Goal: Task Accomplishment & Management: Manage account settings

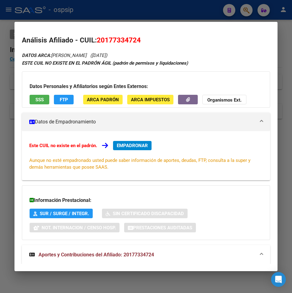
click at [292, 79] on html "menu - ospsip person Firma Express Inicio Calendario SSS Instructivos Contacto …" at bounding box center [146, 146] width 292 height 293
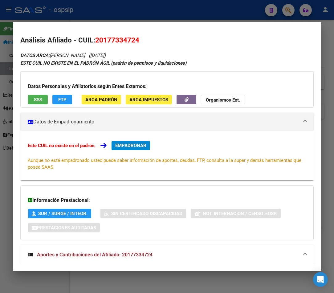
click at [292, 10] on div at bounding box center [167, 146] width 334 height 293
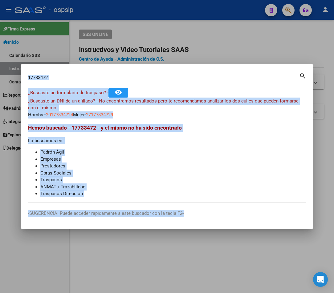
click at [61, 77] on input "17733472" at bounding box center [163, 78] width 271 height 6
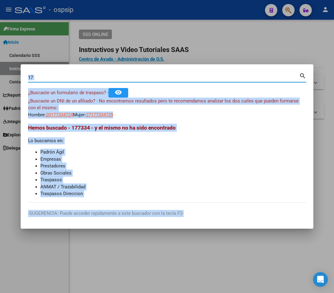
type input "1"
type input "14355500"
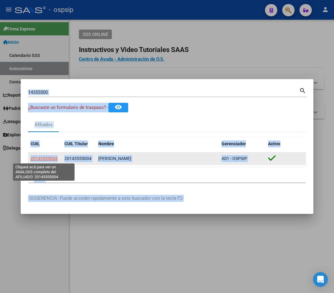
click at [47, 159] on span "20143555004" at bounding box center [44, 158] width 27 height 5
type textarea "20143555004"
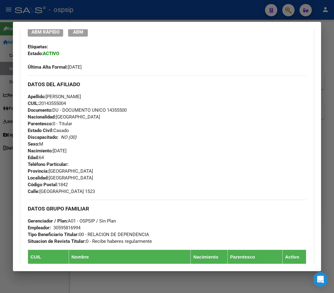
scroll to position [120, 0]
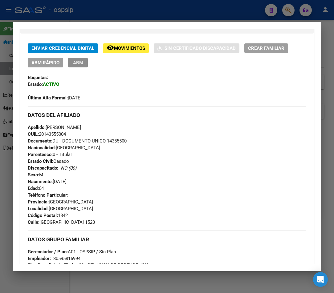
click at [79, 63] on span "ABM" at bounding box center [78, 63] width 10 height 6
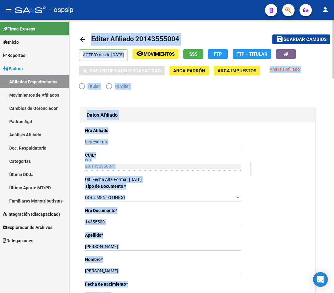
radio input "true"
type input "30-59581699-4"
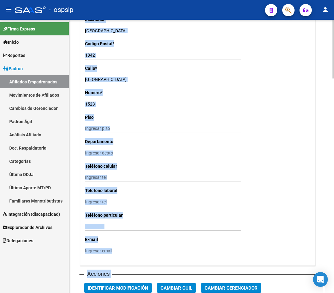
scroll to position [493, 0]
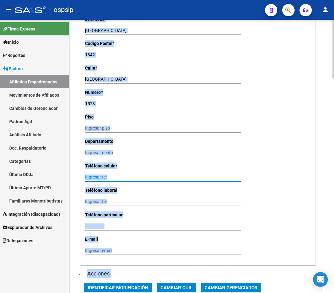
click at [99, 176] on input "Ingresar tel" at bounding box center [163, 177] width 156 height 5
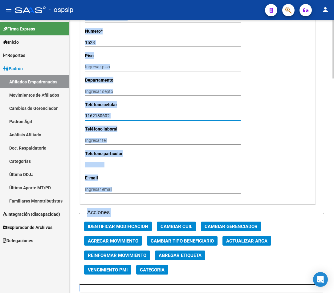
scroll to position [555, 0]
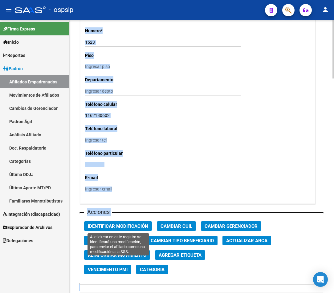
type input "1162180602"
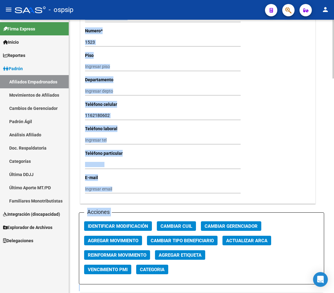
click at [123, 231] on div "Acciones Identificar Modificación Cambiar CUIL Cambiar Gerenciador Agregar Movi…" at bounding box center [201, 249] width 245 height 72
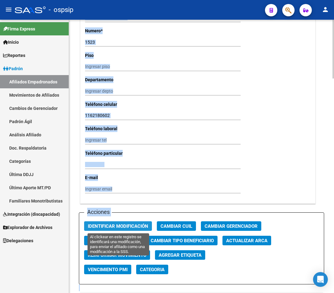
click at [124, 227] on span "Identificar Modificación" at bounding box center [118, 227] width 60 height 6
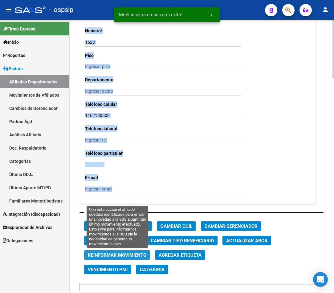
click at [123, 258] on span "Reinformar Movimiento" at bounding box center [117, 256] width 59 height 6
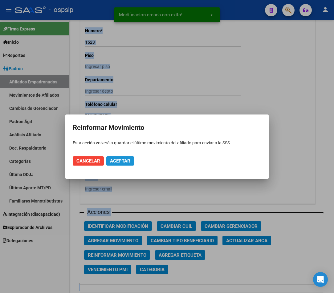
click at [123, 161] on span "Aceptar" at bounding box center [120, 161] width 20 height 6
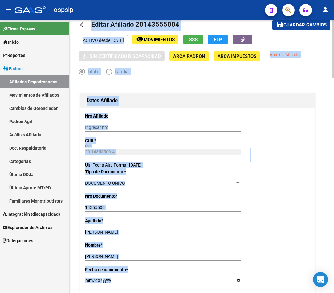
scroll to position [0, 0]
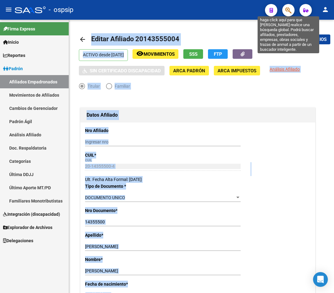
click at [284, 10] on button "button" at bounding box center [288, 10] width 12 height 12
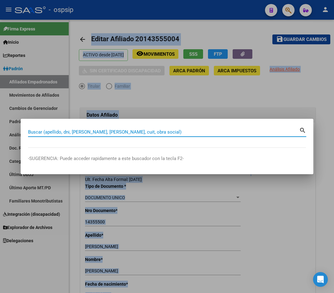
click at [49, 130] on input "Buscar (apellido, dni, [PERSON_NAME], [PERSON_NAME], cuit, obra social)" at bounding box center [163, 132] width 271 height 6
type input "40716527"
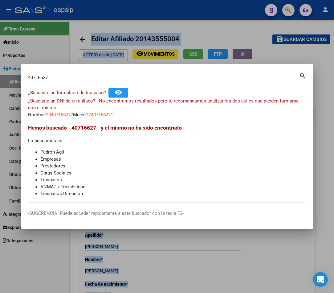
click at [292, 76] on mat-icon "search" at bounding box center [302, 75] width 7 height 7
click at [55, 113] on span "20407165277" at bounding box center [59, 115] width 27 height 6
type textarea "20407165277"
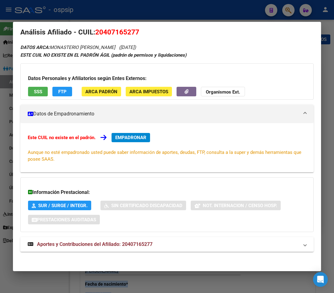
scroll to position [10, 0]
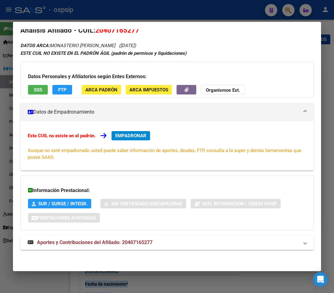
click at [123, 243] on span "Aportes y Contribuciones del Afiliado: 20407165277" at bounding box center [95, 243] width 116 height 6
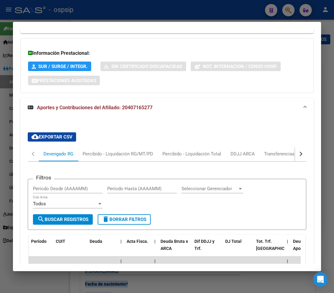
scroll to position [195, 0]
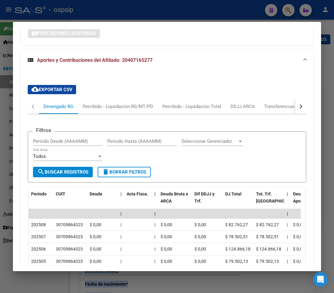
click at [292, 106] on div "button" at bounding box center [300, 106] width 4 height 4
click at [278, 106] on div "ARCA Relaciones Laborales" at bounding box center [262, 106] width 58 height 7
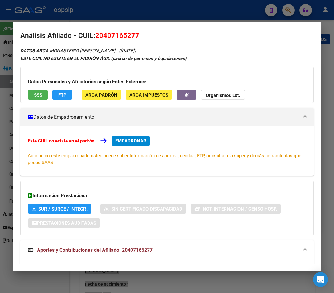
scroll to position [0, 0]
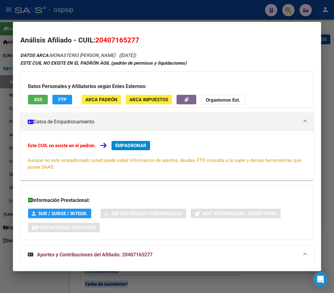
click at [95, 256] on span "Aportes y Contribuciones del Afiliado: 20407165277" at bounding box center [95, 255] width 116 height 6
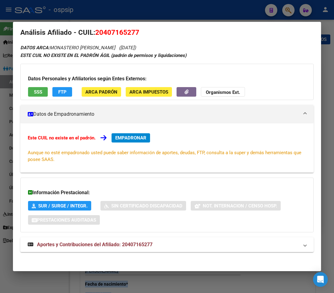
scroll to position [10, 0]
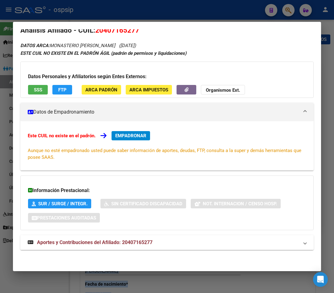
click at [124, 245] on span "Aportes y Contribuciones del Afiliado: 20407165277" at bounding box center [95, 243] width 116 height 6
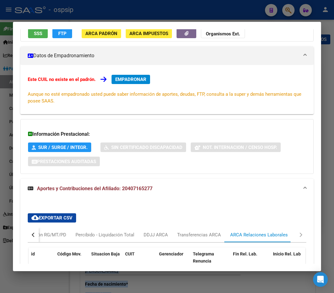
scroll to position [37, 0]
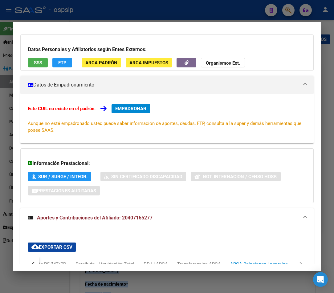
click at [108, 220] on span "Aportes y Contribuciones del Afiliado: 20407165277" at bounding box center [95, 218] width 116 height 6
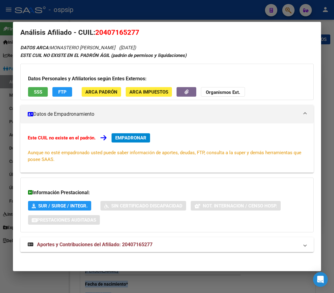
scroll to position [10, 0]
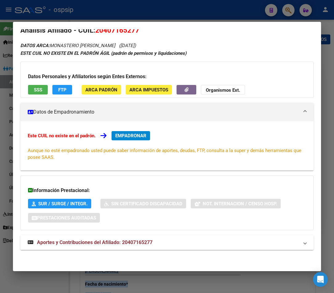
click at [108, 241] on span "Aportes y Contribuciones del Afiliado: 20407165277" at bounding box center [95, 243] width 116 height 6
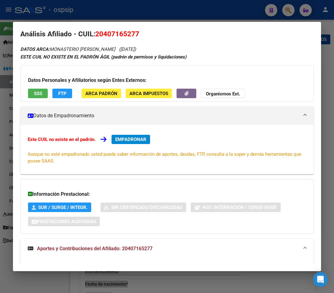
scroll to position [0, 0]
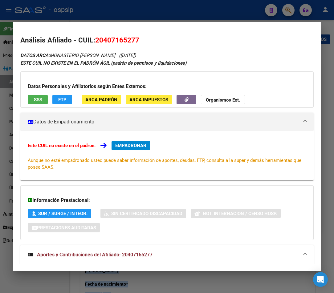
click at [286, 12] on div at bounding box center [167, 146] width 334 height 293
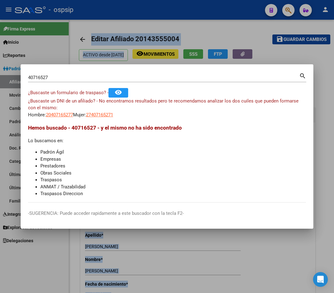
click at [55, 77] on input "40716527" at bounding box center [163, 78] width 271 height 6
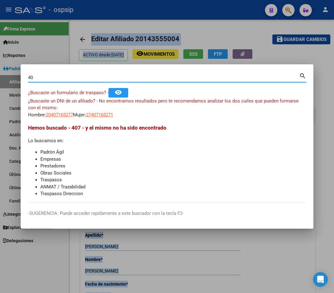
type input "4"
click at [67, 77] on input "Buscar (apellido, dni, [PERSON_NAME], [PERSON_NAME], cuit, obra social)" at bounding box center [163, 78] width 271 height 6
type input "40857601"
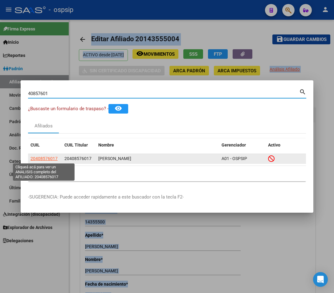
click at [46, 158] on span "20408576017" at bounding box center [44, 158] width 27 height 5
type textarea "20408576017"
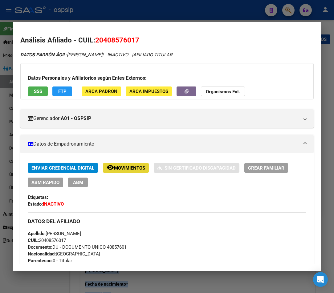
click at [136, 167] on span "Movimientos" at bounding box center [129, 169] width 31 height 6
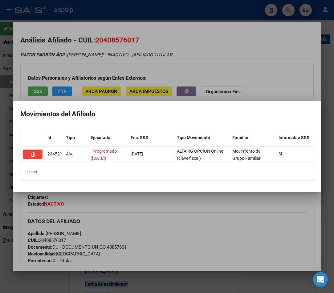
click at [186, 233] on div at bounding box center [167, 146] width 334 height 293
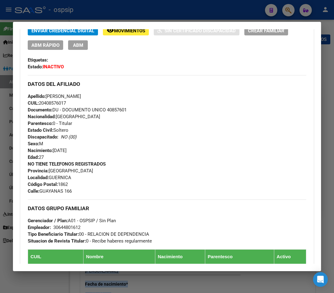
scroll to position [216, 0]
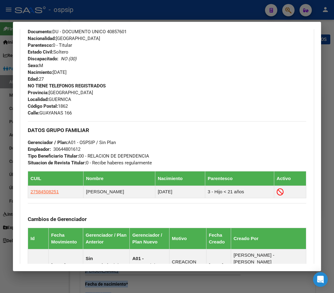
click at [288, 9] on div at bounding box center [167, 146] width 334 height 293
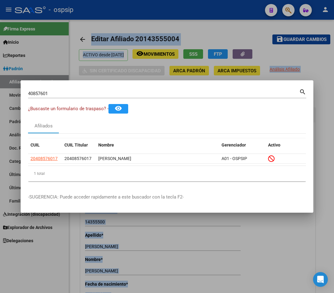
drag, startPoint x: 51, startPoint y: 93, endPoint x: 54, endPoint y: 81, distance: 12.7
click at [52, 92] on input "40857601" at bounding box center [163, 94] width 271 height 6
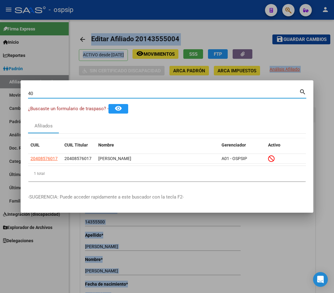
type input "4"
type input "40651210"
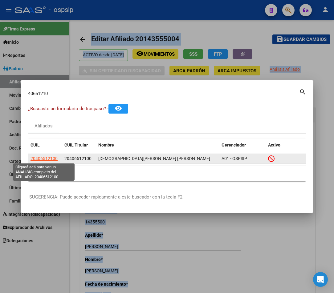
click at [51, 157] on span "20406512100" at bounding box center [44, 158] width 27 height 5
type textarea "20406512100"
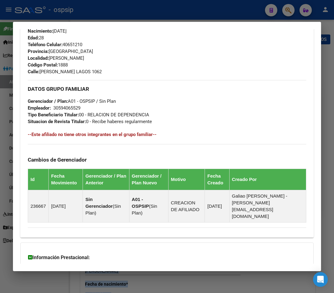
scroll to position [331, 0]
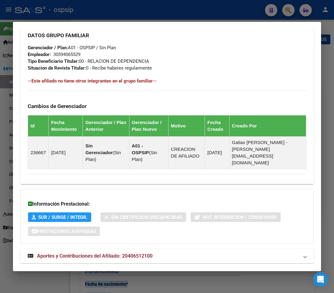
click at [87, 253] on span "Aportes y Contribuciones del Afiliado: 20406512100" at bounding box center [95, 256] width 116 height 6
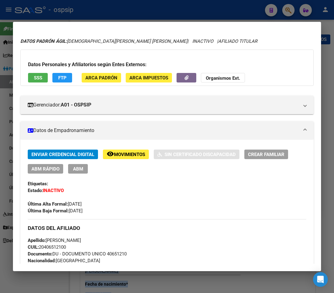
scroll to position [0, 0]
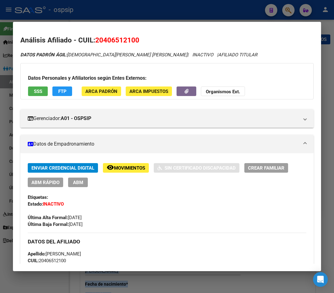
drag, startPoint x: 96, startPoint y: 40, endPoint x: 145, endPoint y: 42, distance: 49.7
click at [145, 42] on h2 "Análisis Afiliado - CUIL: 20406512100" at bounding box center [166, 40] width 293 height 10
copy span "20406512100"
click at [286, 12] on div at bounding box center [167, 146] width 334 height 293
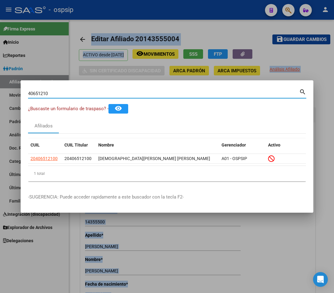
click at [67, 96] on input "40651210" at bounding box center [163, 94] width 271 height 6
type input "4"
click at [39, 91] on input "Buscar (apellido, dni, [PERSON_NAME], [PERSON_NAME], cuit, obra social)" at bounding box center [163, 94] width 271 height 6
type input "41278128"
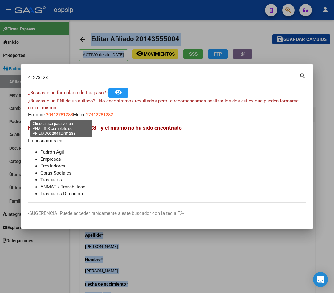
click at [59, 113] on span "20412781288" at bounding box center [59, 115] width 27 height 6
type textarea "20412781288"
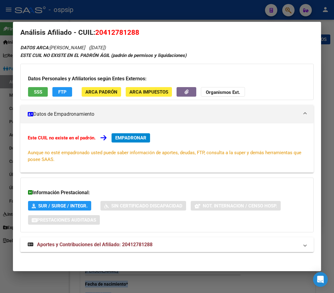
scroll to position [10, 0]
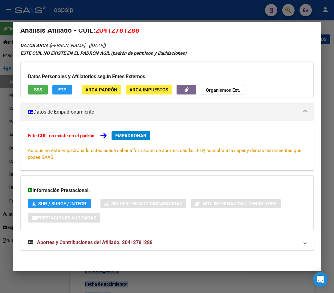
click at [86, 242] on span "Aportes y Contribuciones del Afiliado: 20412781288" at bounding box center [95, 243] width 116 height 6
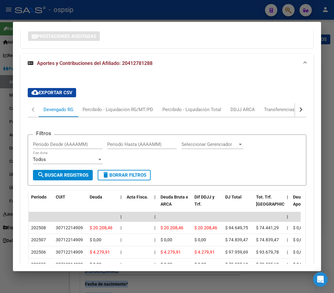
scroll to position [200, 0]
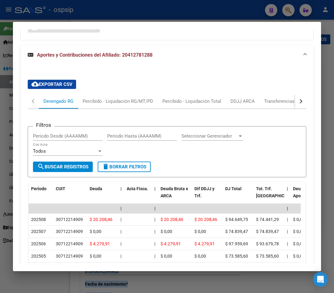
click at [292, 102] on button "button" at bounding box center [300, 101] width 11 height 15
click at [255, 104] on div "ARCA Relaciones Laborales" at bounding box center [259, 101] width 58 height 7
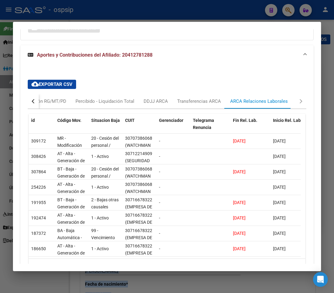
click at [33, 102] on div "button" at bounding box center [34, 101] width 4 height 4
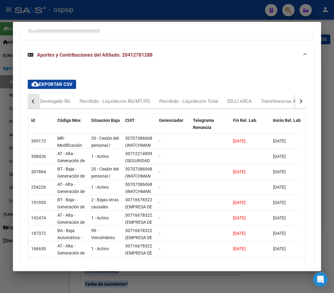
click at [33, 102] on div "button" at bounding box center [34, 101] width 4 height 4
click at [57, 103] on div "Devengado RG" at bounding box center [58, 101] width 30 height 7
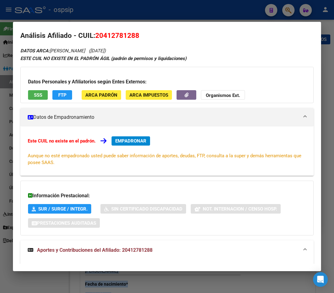
scroll to position [0, 0]
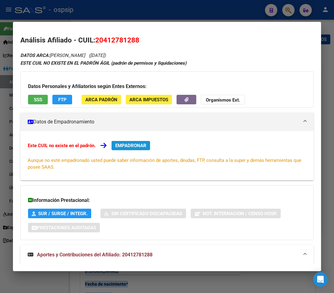
click at [125, 148] on span "EMPADRONAR" at bounding box center [130, 146] width 31 height 6
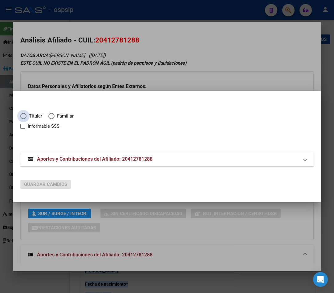
click at [25, 117] on span "Elija una opción" at bounding box center [23, 116] width 6 height 6
click at [25, 117] on input "Titular" at bounding box center [23, 116] width 6 height 6
radio input "true"
checkbox input "true"
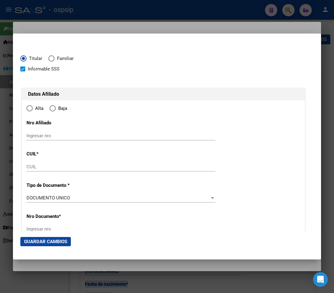
type input "20-41278128-8"
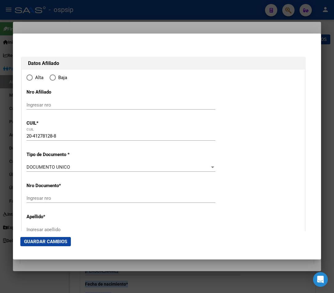
type input "41278128"
type input "SOSA"
type input "NELSON MARTIN"
type input "1999-03-07"
type input "CIUDAD DEL LIBE"
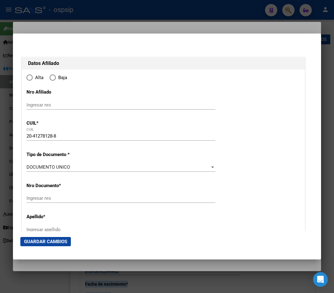
type input "1650"
type input "MARIANO CASTEX"
type input "4583"
radio input "true"
type input "CIUDAD DEL LIBE"
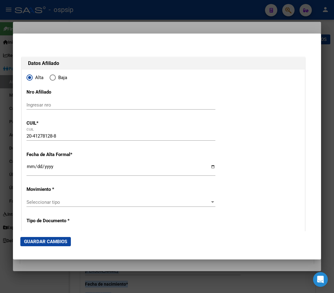
scroll to position [62, 0]
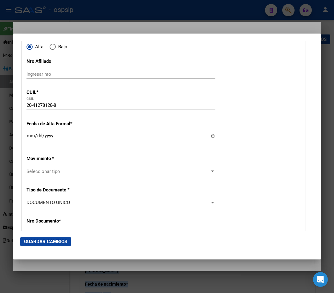
drag, startPoint x: 31, startPoint y: 137, endPoint x: 143, endPoint y: 149, distance: 112.8
click at [31, 138] on input "Ingresar fecha" at bounding box center [121, 138] width 189 height 10
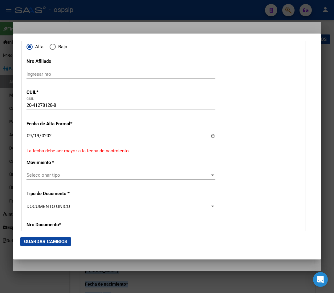
type input "[DATE]"
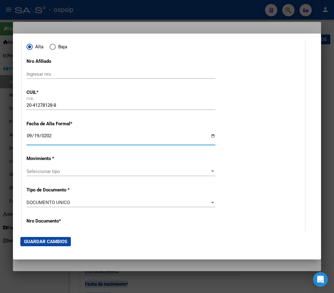
click at [110, 170] on span "Seleccionar tipo" at bounding box center [118, 172] width 183 height 6
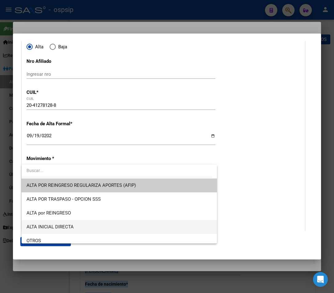
click at [92, 225] on span "ALTA INICIAL DIRECTA" at bounding box center [120, 227] width 186 height 14
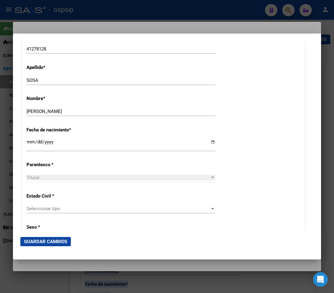
scroll to position [308, 0]
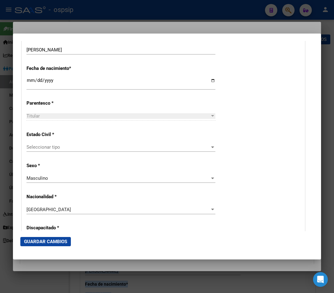
click at [95, 150] on span "Seleccionar tipo" at bounding box center [118, 148] width 183 height 6
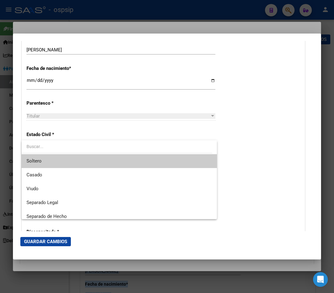
click at [82, 165] on span "Soltero" at bounding box center [120, 161] width 186 height 14
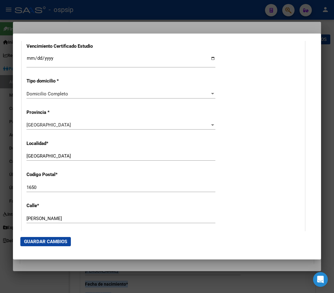
scroll to position [524, 0]
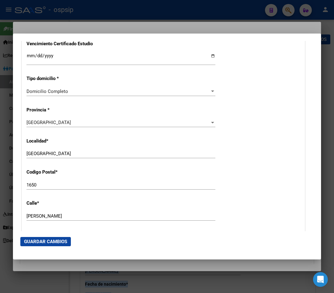
click at [78, 213] on div "MARIANO CASTEX Ingresar calle" at bounding box center [121, 216] width 189 height 9
click at [68, 156] on input "CIUDAD DEL LIBE" at bounding box center [121, 154] width 189 height 6
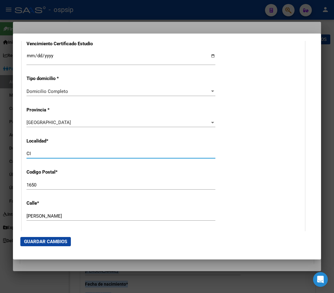
type input "C"
type input "[DATE][PERSON_NAME]"
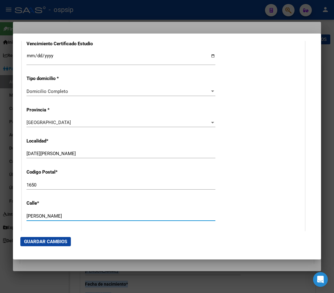
click at [65, 215] on input "MARIANO CASTEX" at bounding box center [121, 217] width 189 height 6
type input "M"
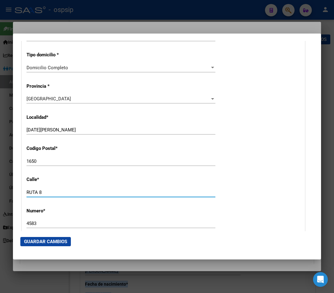
scroll to position [586, 0]
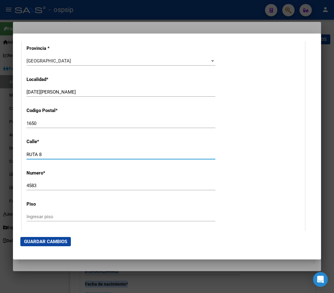
type input "RUTA 8"
click at [42, 183] on div "4583 Ingresar nro" at bounding box center [121, 185] width 189 height 9
type input "4"
type input "S/N"
click at [57, 151] on div "RUTA 8 Ingresar calle" at bounding box center [121, 154] width 189 height 9
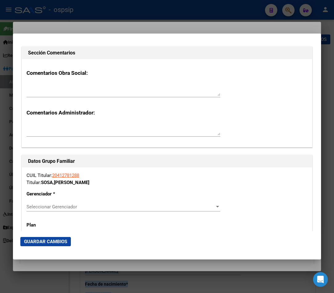
scroll to position [956, 0]
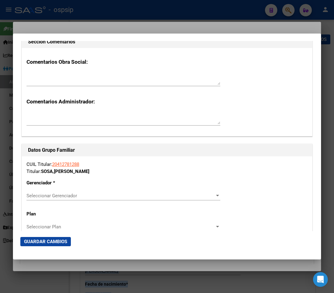
type input "RUTA 8 B.ING.601"
click at [209, 196] on span "Seleccionar Gerenciador" at bounding box center [121, 196] width 188 height 6
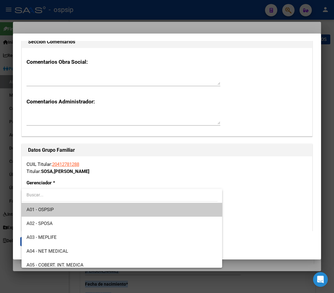
click at [145, 209] on span "A01 - OSPSIP" at bounding box center [122, 210] width 191 height 14
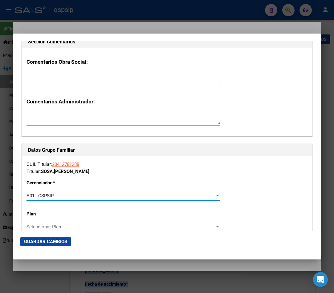
scroll to position [1017, 0]
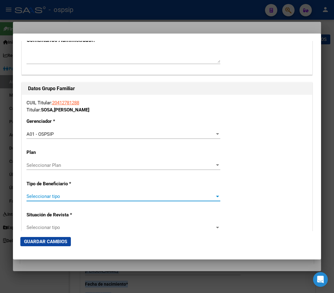
click at [104, 197] on span "Seleccionar tipo" at bounding box center [121, 197] width 188 height 6
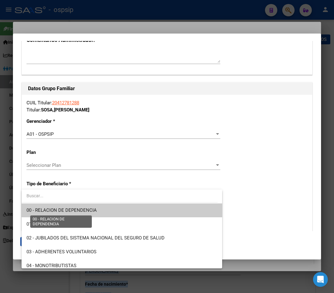
click at [92, 213] on span "00 - RELACION DE DEPENDENCIA" at bounding box center [62, 211] width 70 height 6
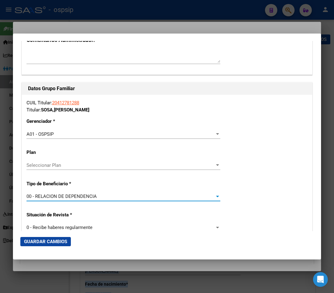
type input "30-71221490-9"
click at [45, 241] on span "Guardar Cambios" at bounding box center [45, 242] width 43 height 6
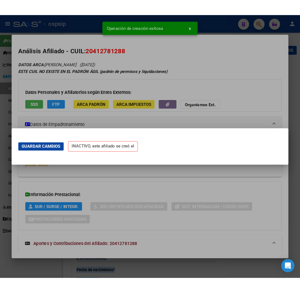
scroll to position [0, 0]
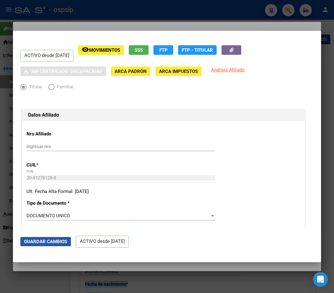
click at [36, 243] on span "Guardar Cambios" at bounding box center [45, 242] width 43 height 6
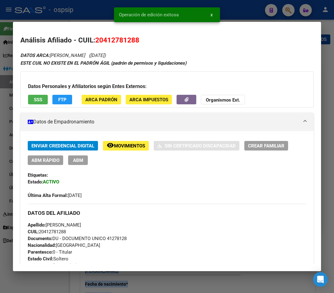
drag, startPoint x: 104, startPoint y: 39, endPoint x: 136, endPoint y: 39, distance: 32.4
click at [136, 39] on span "20412781288" at bounding box center [117, 40] width 44 height 8
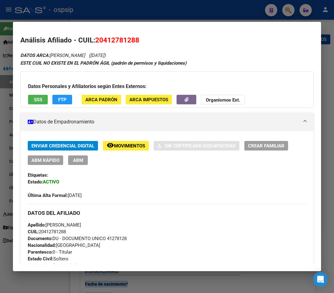
copy span "41278128"
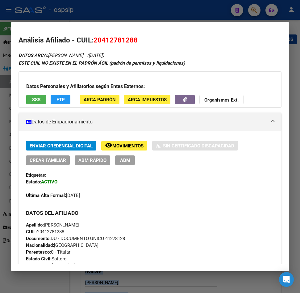
click at [255, 13] on div at bounding box center [150, 146] width 300 height 293
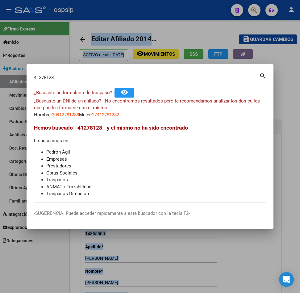
click at [67, 80] on input "41278128" at bounding box center [146, 78] width 225 height 6
type input "4"
type input "47070277"
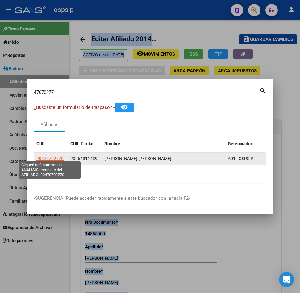
click at [46, 158] on span "20470702770" at bounding box center [49, 158] width 27 height 5
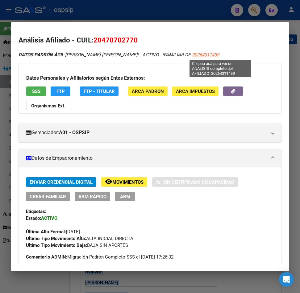
click at [219, 56] on span "20264311439" at bounding box center [205, 55] width 27 height 6
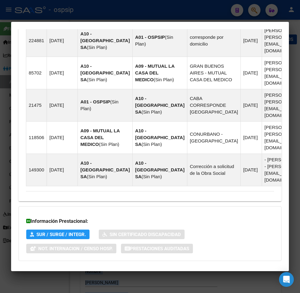
scroll to position [513, 0]
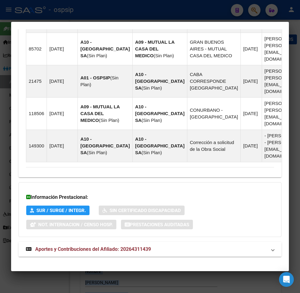
click at [81, 247] on span "Aportes y Contribuciones del Afiliado: 20264311439" at bounding box center [93, 250] width 116 height 6
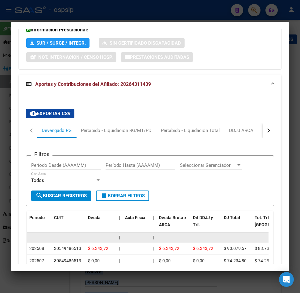
scroll to position [712, 0]
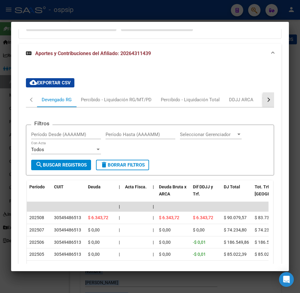
click at [265, 98] on div "button" at bounding box center [267, 100] width 4 height 4
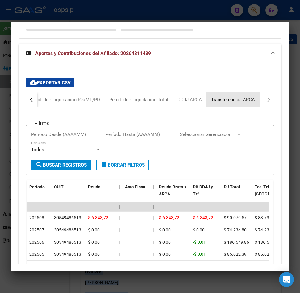
click at [249, 96] on div "Transferencias ARCA" at bounding box center [233, 99] width 44 height 7
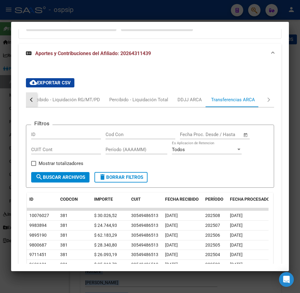
click at [33, 92] on button "button" at bounding box center [31, 99] width 11 height 15
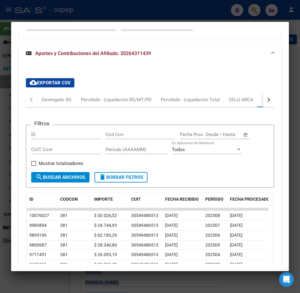
click at [54, 108] on div "Filtros ID Cod Con Fecha inicio – Fecha fin Fecha Proc. Desde / Hasta CUIT Cont…" at bounding box center [150, 220] width 248 height 224
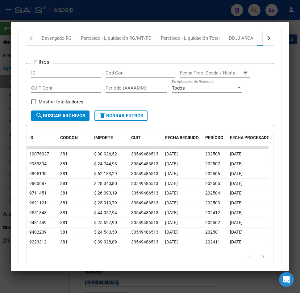
scroll to position [681, 0]
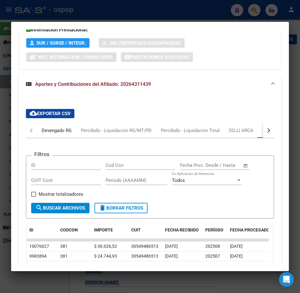
click at [58, 127] on div "Devengado RG" at bounding box center [57, 130] width 30 height 7
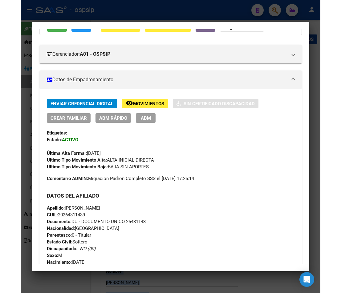
scroll to position [0, 0]
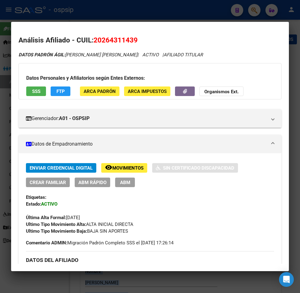
drag, startPoint x: 101, startPoint y: 42, endPoint x: 134, endPoint y: 38, distance: 32.8
click at [134, 38] on span "20264311439" at bounding box center [115, 40] width 44 height 8
copy span "26431143"
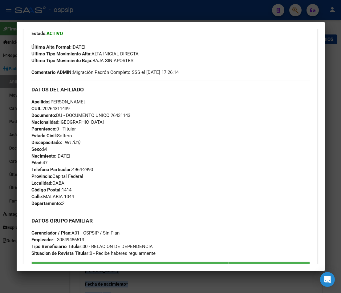
scroll to position [247, 0]
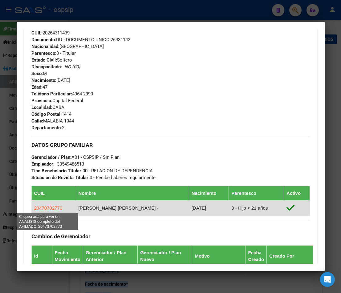
click at [47, 209] on span "20470702770" at bounding box center [48, 208] width 28 height 5
type textarea "20470702770"
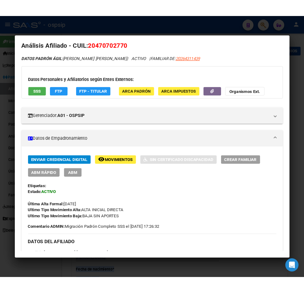
scroll to position [0, 0]
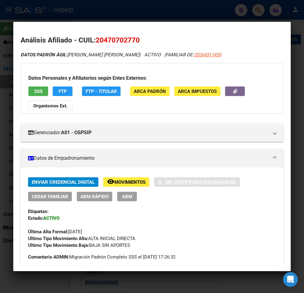
click at [212, 44] on h2 "Análisis Afiliado - CUIL: 20470702770" at bounding box center [152, 40] width 263 height 10
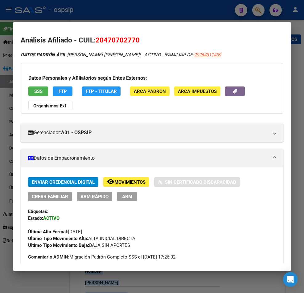
click at [259, 10] on div at bounding box center [152, 146] width 304 height 293
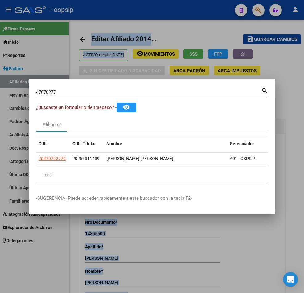
click at [64, 90] on input "47070277" at bounding box center [148, 93] width 225 height 6
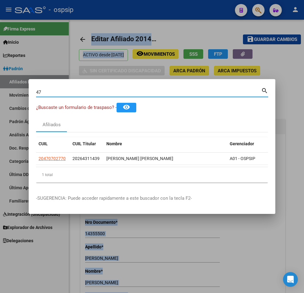
type input "4"
type input "41278128"
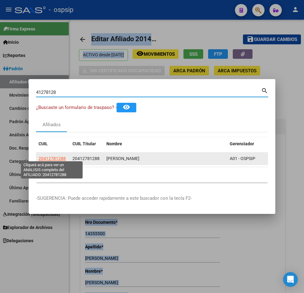
click at [54, 156] on span "20412781288" at bounding box center [52, 158] width 27 height 5
type textarea "20412781288"
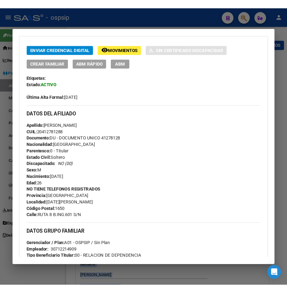
scroll to position [216, 0]
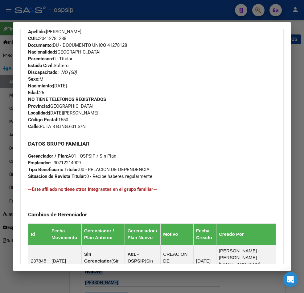
drag, startPoint x: 41, startPoint y: 127, endPoint x: 81, endPoint y: 127, distance: 39.5
click at [81, 127] on span "Calle: RUTA 8 B.ING.601 S/N" at bounding box center [57, 127] width 58 height 6
drag, startPoint x: 42, startPoint y: 127, endPoint x: 78, endPoint y: 125, distance: 36.4
click at [78, 125] on span "Calle: RUTA 8 B.ING.601 S/N" at bounding box center [57, 127] width 58 height 6
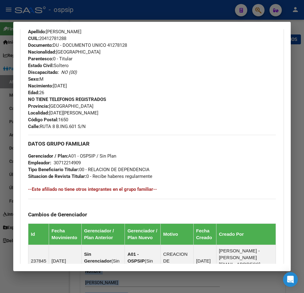
copy span "RUTA 8 B.ING.601"
drag, startPoint x: 62, startPoint y: 123, endPoint x: 203, endPoint y: 169, distance: 148.5
click at [210, 184] on div "DATOS GRUPO FAMILIAR Gerenciador / Plan: A01 - OSPSIP / Sin Plan Empleador: 307…" at bounding box center [152, 206] width 248 height 143
drag, startPoint x: 40, startPoint y: 125, endPoint x: 78, endPoint y: 126, distance: 38.2
click at [78, 126] on span "Calle: RUTA 8 B.ING.601 S/N" at bounding box center [57, 127] width 58 height 6
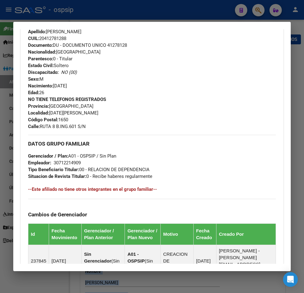
copy span "RUTA 8 B.ING.601"
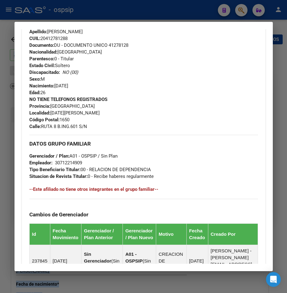
click at [109, 122] on div "NO TIENE TELEFONOS REGISTRADOS Provincia: Buenos Aires Localidad: SAN MIGUEL Có…" at bounding box center [143, 113] width 228 height 34
click at [241, 14] on div at bounding box center [143, 146] width 287 height 293
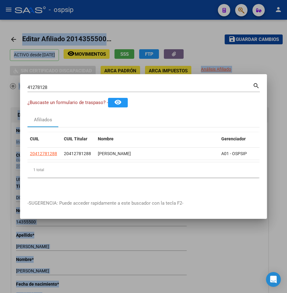
click at [55, 85] on input "41278128" at bounding box center [139, 88] width 225 height 6
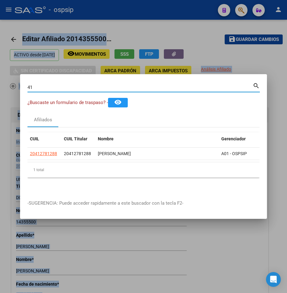
type input "4"
click at [49, 86] on input "Buscar (apellido, dni, [PERSON_NAME], [PERSON_NAME], cuit, obra social)" at bounding box center [139, 88] width 225 height 6
type input "42444782"
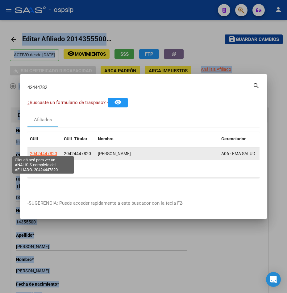
click at [42, 154] on span "20424447820" at bounding box center [43, 153] width 27 height 5
type textarea "20424447820"
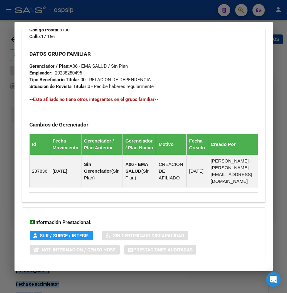
scroll to position [283, 0]
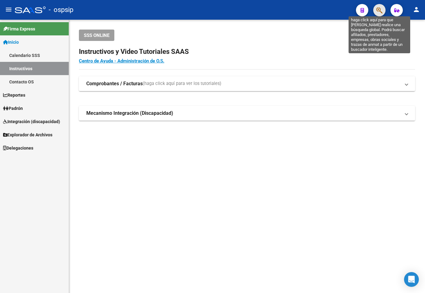
click at [379, 8] on icon "button" at bounding box center [379, 10] width 6 height 7
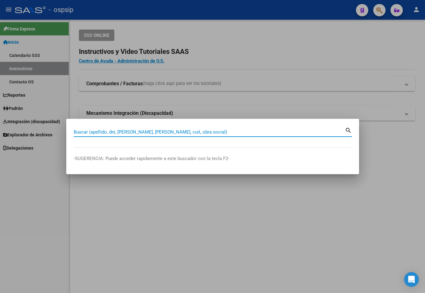
click at [84, 133] on input "Buscar (apellido, dni, [PERSON_NAME], [PERSON_NAME], cuit, obra social)" at bounding box center [209, 132] width 271 height 6
type input "17564297"
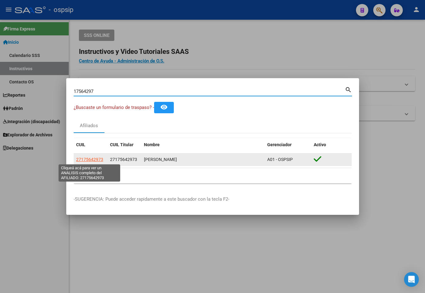
click at [92, 160] on span "27175642973" at bounding box center [89, 159] width 27 height 5
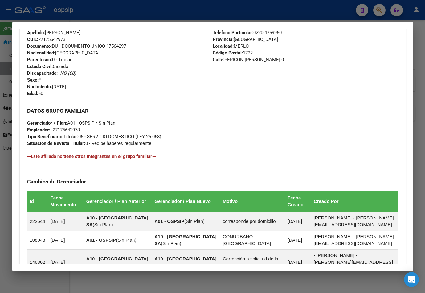
scroll to position [317, 0]
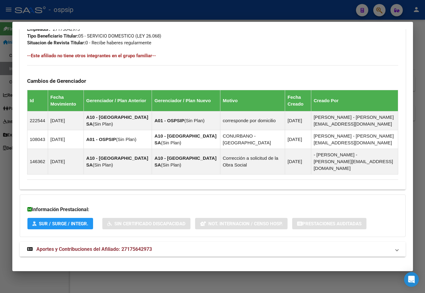
click at [124, 246] on strong "Aportes y Contribuciones del Afiliado: 27175642973" at bounding box center [89, 249] width 125 height 7
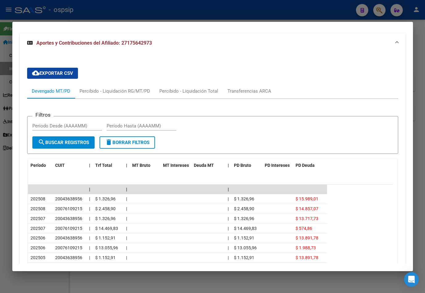
scroll to position [593, 0]
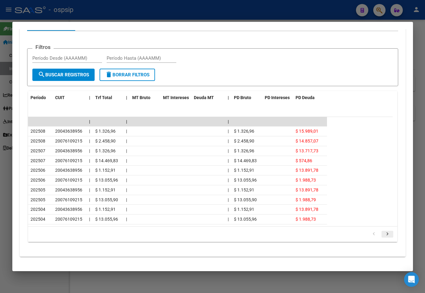
click at [383, 231] on icon "go to next page" at bounding box center [387, 234] width 8 height 7
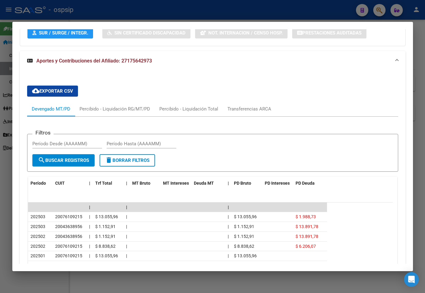
scroll to position [563, 0]
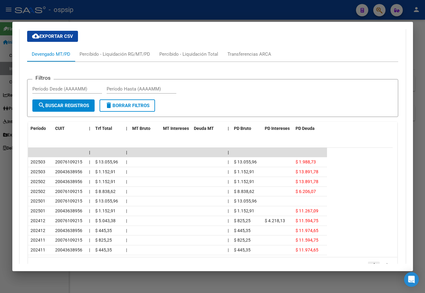
click at [370, 262] on icon "go to previous page" at bounding box center [374, 265] width 8 height 7
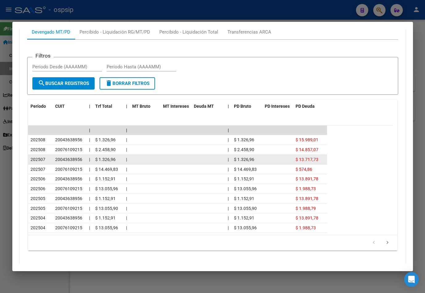
scroll to position [593, 0]
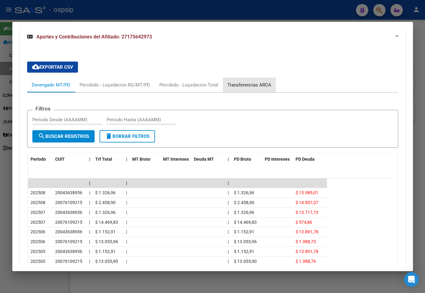
click at [256, 82] on div "Transferencias ARCA" at bounding box center [249, 85] width 44 height 7
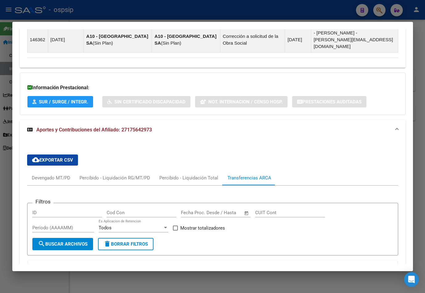
scroll to position [439, 0]
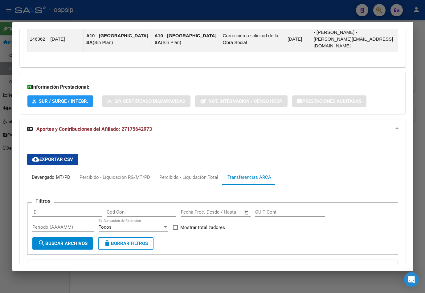
click at [51, 174] on div "Devengado MT/PD" at bounding box center [51, 177] width 39 height 7
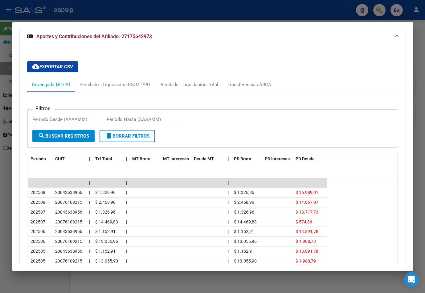
scroll to position [532, 0]
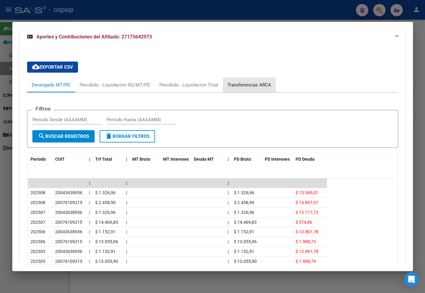
click at [245, 82] on div "Transferencias ARCA" at bounding box center [249, 85] width 44 height 7
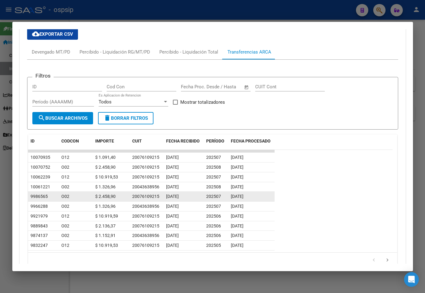
scroll to position [529, 0]
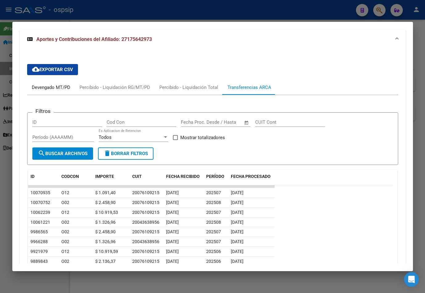
click at [51, 84] on div "Devengado MT/PD" at bounding box center [51, 87] width 39 height 7
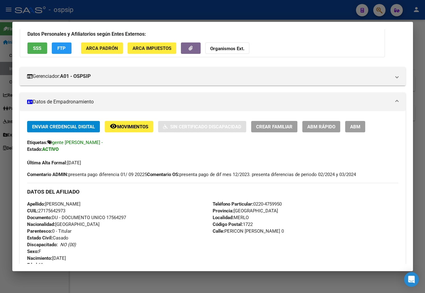
scroll to position [0, 0]
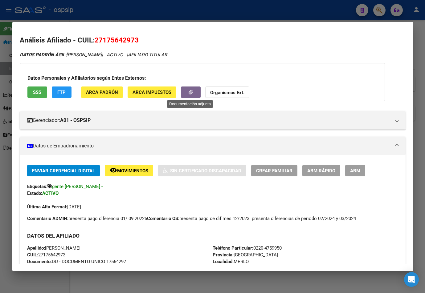
click at [190, 93] on icon "button" at bounding box center [191, 92] width 4 height 5
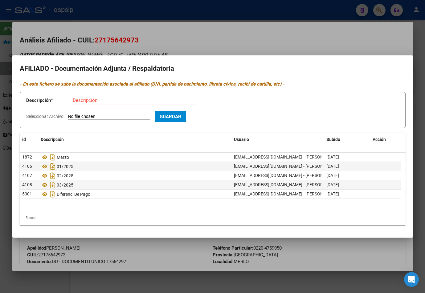
click at [94, 116] on input "Seleccionar Archivo" at bounding box center [109, 117] width 82 height 6
type input "C:\fakepath\250919141446.pdf"
click at [90, 101] on input "Descripción" at bounding box center [135, 101] width 124 height 6
type input "dif 08/2025"
click at [217, 117] on span "Guardar" at bounding box center [206, 117] width 22 height 6
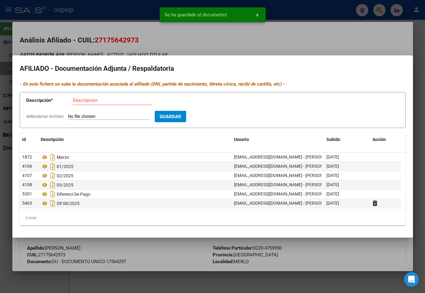
click at [80, 114] on app-file-uploader "Seleccionar Archivo" at bounding box center [90, 117] width 129 height 6
click at [81, 116] on input "Seleccionar Archivo" at bounding box center [109, 117] width 82 height 6
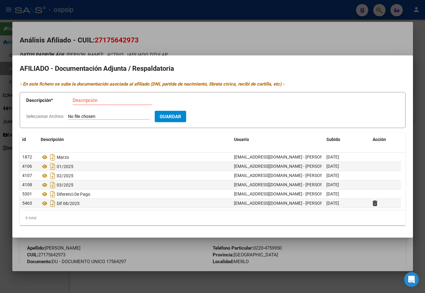
type input "C:\fakepath\250919141503.pdf"
click at [81, 100] on input "Descripción" at bounding box center [112, 101] width 79 height 6
type input "reimoutación de pagos"
click at [218, 112] on button "Guardar" at bounding box center [205, 116] width 31 height 11
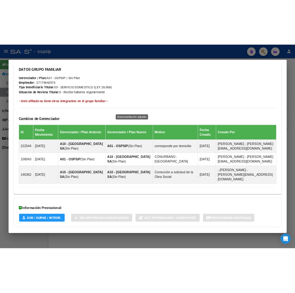
scroll to position [247, 0]
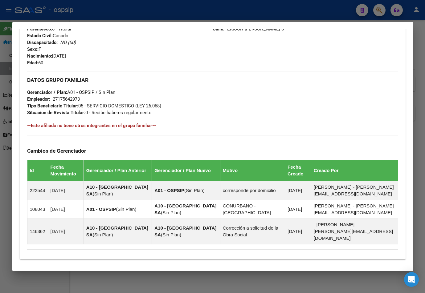
click at [330, 116] on div "DATOS GRUPO FAMILIAR Gerenciador / Plan: A01 - OSPSIP / Sin Plan Empleador: 271…" at bounding box center [212, 93] width 371 height 45
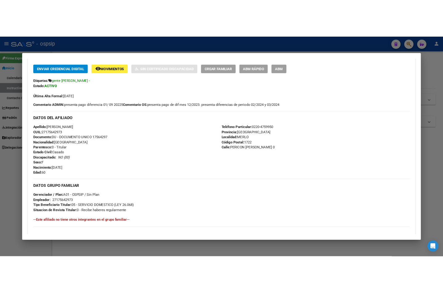
scroll to position [123, 0]
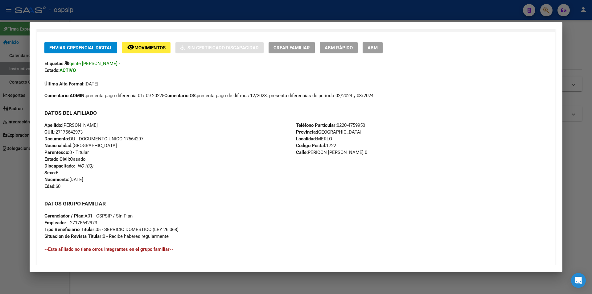
click at [137, 178] on div "Apellido: [PERSON_NAME] CUIL: 27175642973 Documento: DU - DOCUMENTO UNICO 17564…" at bounding box center [170, 156] width 252 height 68
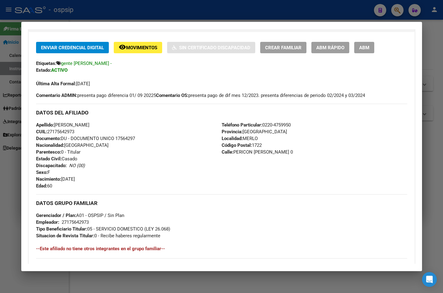
drag, startPoint x: 40, startPoint y: 31, endPoint x: 100, endPoint y: 38, distance: 59.9
click at [40, 31] on mat-expansion-panel-header "Datos de Empadronamiento" at bounding box center [222, 23] width 386 height 18
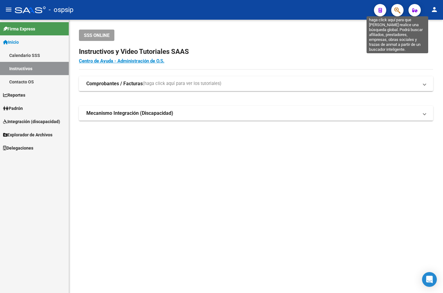
click at [397, 10] on icon "button" at bounding box center [397, 10] width 6 height 7
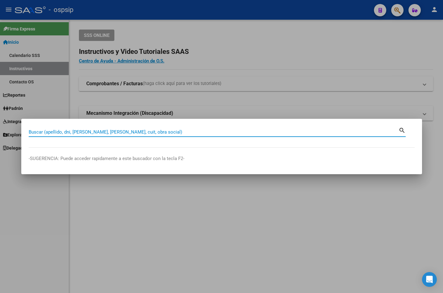
type input "27175642973"
drag, startPoint x: 39, startPoint y: 133, endPoint x: 18, endPoint y: 133, distance: 21.0
click at [18, 133] on div "27175642973 Buscar (apellido, dni, [PERSON_NAME], [PERSON_NAME], cuit, obra soc…" at bounding box center [221, 146] width 443 height 293
paste input "33509931"
type input "33509931"
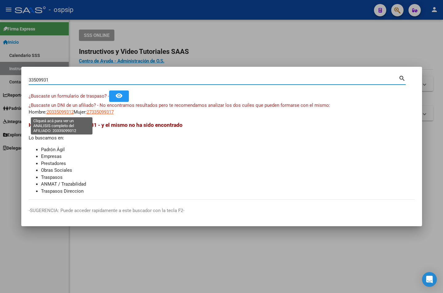
click at [53, 109] on app-link-go-to "20335099312" at bounding box center [60, 112] width 27 height 7
click at [57, 110] on span "20335099312" at bounding box center [60, 112] width 27 height 6
type textarea "20335099312"
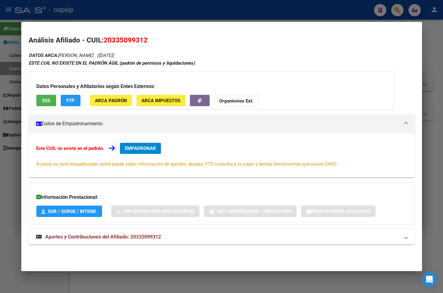
click at [148, 235] on span "Aportes y Contribuciones del Afiliado: 20335099312" at bounding box center [103, 237] width 116 height 6
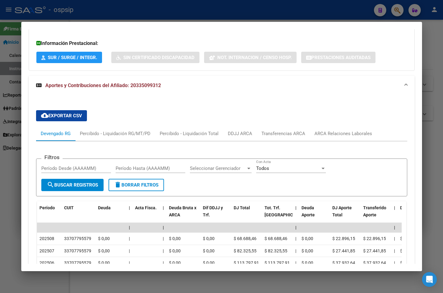
scroll to position [0, 0]
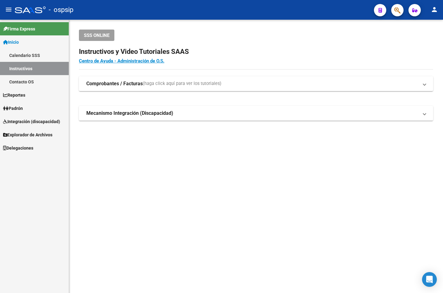
click at [398, 6] on span "button" at bounding box center [397, 10] width 6 height 13
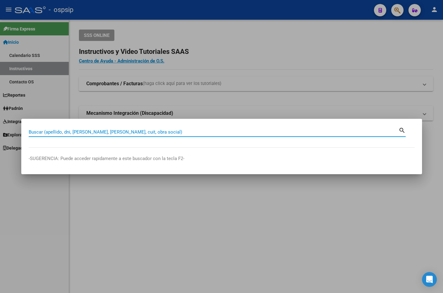
paste input "36226793"
type input "36226793"
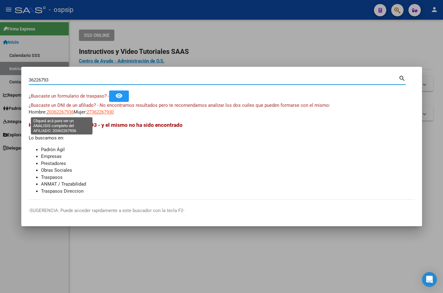
click at [57, 112] on span "20362267936" at bounding box center [60, 112] width 27 height 6
type textarea "20362267936"
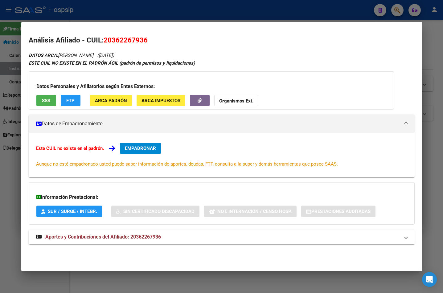
click at [147, 238] on span "Aportes y Contribuciones del Afiliado: 20362267936" at bounding box center [103, 237] width 116 height 6
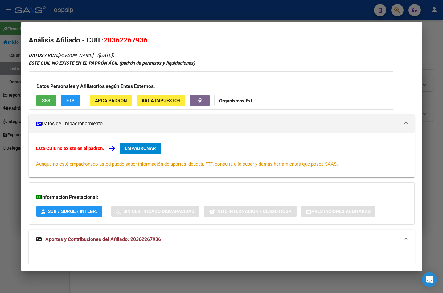
click at [138, 145] on button "EMPADRONAR" at bounding box center [140, 148] width 41 height 11
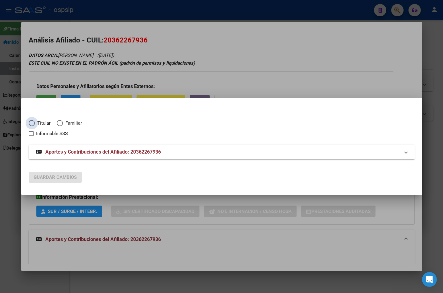
click at [34, 123] on span "Elija una opción" at bounding box center [32, 123] width 6 height 6
click at [34, 123] on input "Titular" at bounding box center [32, 123] width 6 height 6
radio input "true"
checkbox input "true"
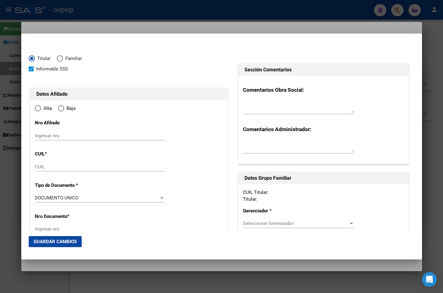
type input "20-36226793-6"
type input "36226793"
type input "[PERSON_NAME]"
type input "[DATE]"
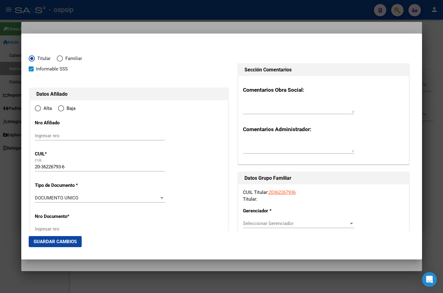
type input "CABA"
type input "1414"
type input "DEL [GEOGRAPHIC_DATA]."
type input "1235"
radio input "true"
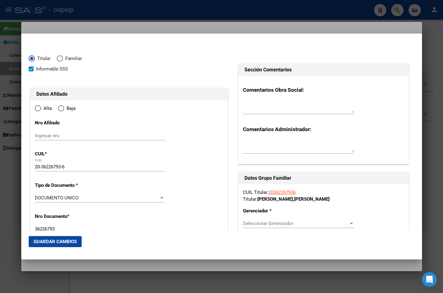
type input "CABA"
click at [35, 197] on input "Ingresar fecha" at bounding box center [100, 200] width 130 height 10
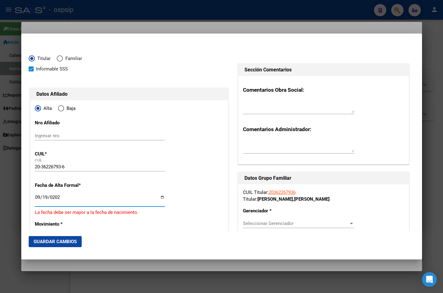
type input "[DATE]"
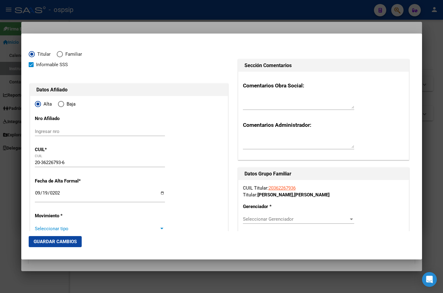
scroll to position [132, 0]
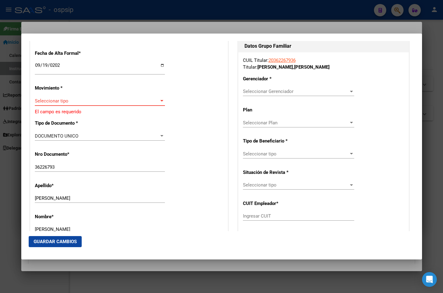
click at [60, 100] on span "Seleccionar tipo" at bounding box center [97, 101] width 125 height 6
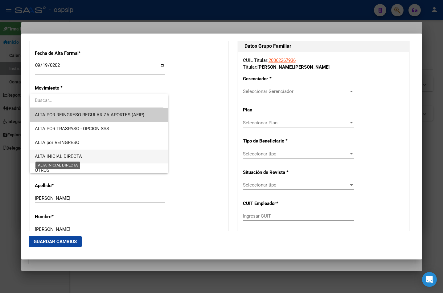
click at [57, 156] on span "ALTA INICIAL DIRECTA" at bounding box center [58, 157] width 47 height 6
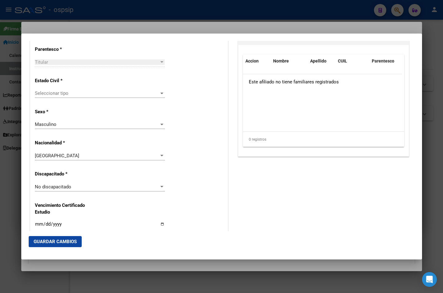
scroll to position [348, 0]
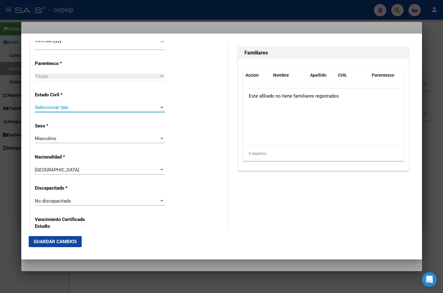
click at [38, 108] on span "Seleccionar tipo" at bounding box center [97, 108] width 125 height 6
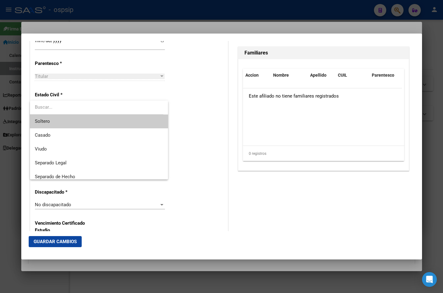
click at [46, 117] on span "Soltero" at bounding box center [99, 122] width 128 height 14
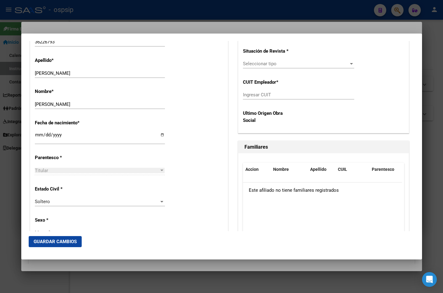
scroll to position [194, 0]
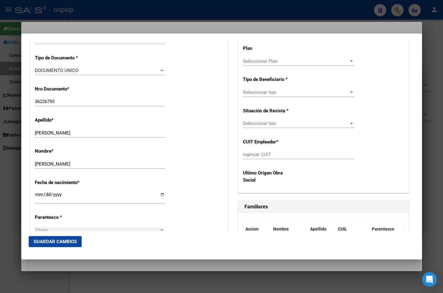
click at [206, 172] on div "Nombre * [PERSON_NAME] nombre" at bounding box center [129, 158] width 188 height 31
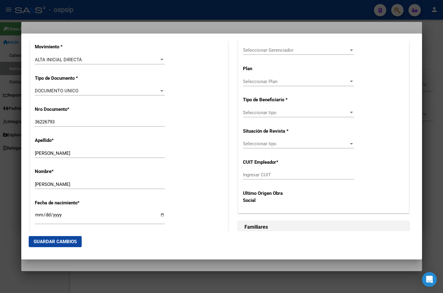
scroll to position [163, 0]
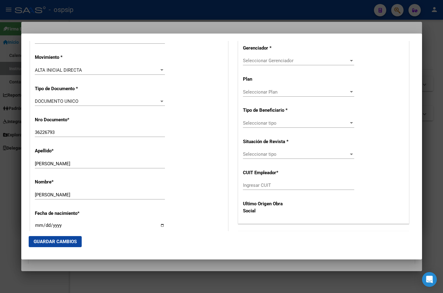
click at [262, 59] on span "Seleccionar Gerenciador" at bounding box center [296, 61] width 106 height 6
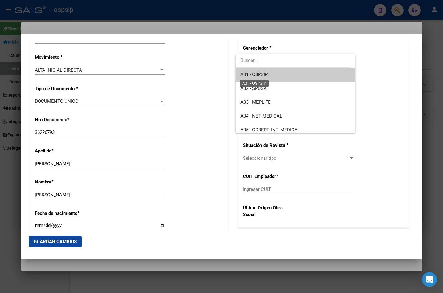
click at [260, 74] on span "A01 - OSPSIP" at bounding box center [253, 75] width 27 height 6
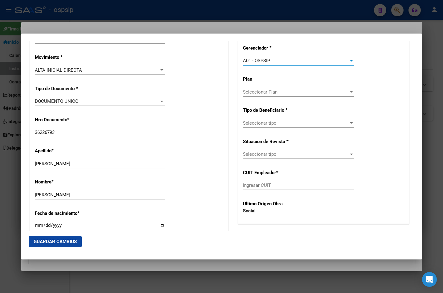
click at [258, 125] on span "Seleccionar tipo" at bounding box center [296, 124] width 106 height 6
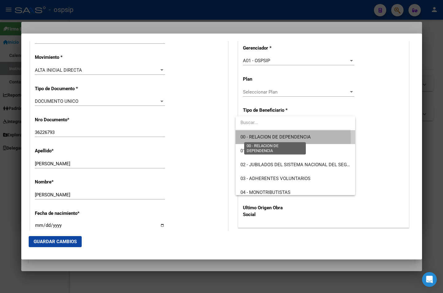
click at [262, 138] on span "00 - RELACION DE DEPENDENCIA" at bounding box center [275, 137] width 70 height 6
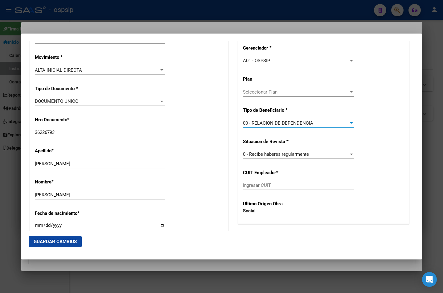
type input "33-68732480-9"
click at [55, 240] on span "Guardar Cambios" at bounding box center [55, 242] width 43 height 6
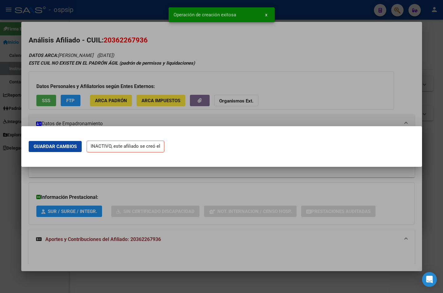
scroll to position [0, 0]
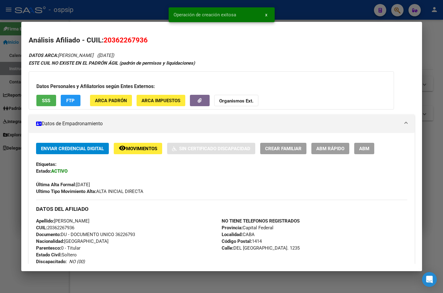
click at [368, 148] on span "ABM" at bounding box center [364, 149] width 10 height 6
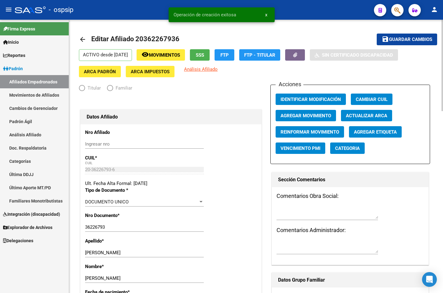
radio input "true"
type input "33-68732480-9"
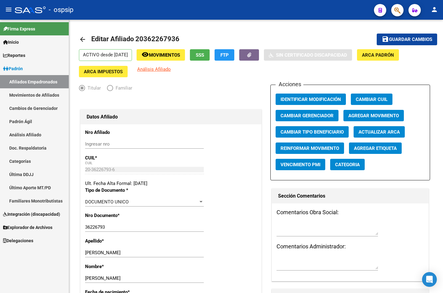
click at [55, 139] on link "Análisis Afiliado" at bounding box center [34, 134] width 69 height 13
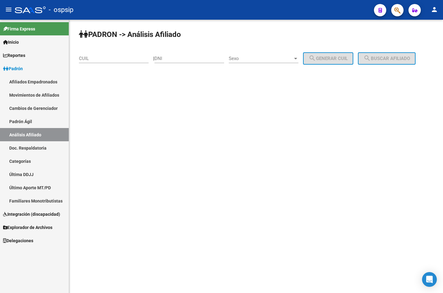
click at [27, 80] on link "Afiliados Empadronados" at bounding box center [34, 81] width 69 height 13
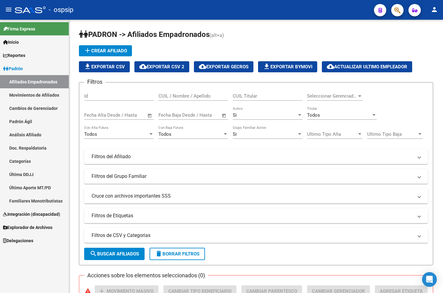
click at [34, 263] on div "Firma Express Inicio Calendario SSS Instructivos Contacto OS Reportes Padrón Tr…" at bounding box center [34, 157] width 69 height 274
click at [313, 35] on h1 "PADRON -> Afiliados Empadronados (alt+a)" at bounding box center [256, 35] width 354 height 11
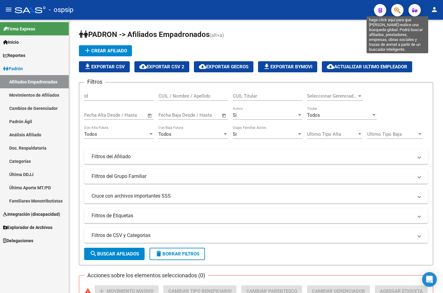
click at [396, 8] on icon "button" at bounding box center [397, 10] width 6 height 7
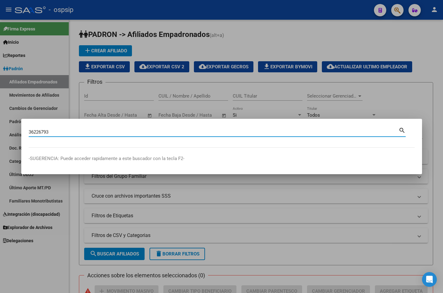
type input "36226793"
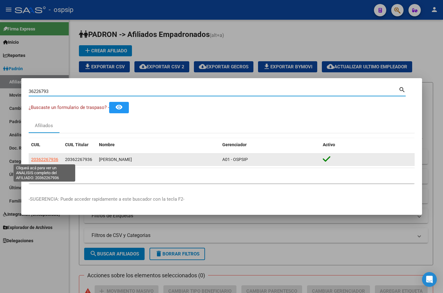
click at [44, 158] on span "20362267936" at bounding box center [44, 159] width 27 height 5
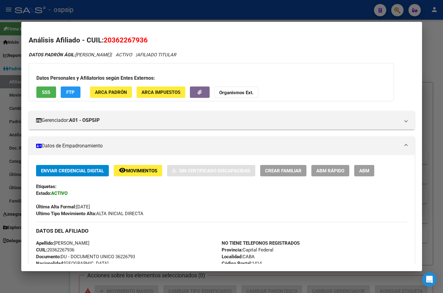
click at [365, 171] on span "ABM" at bounding box center [364, 171] width 10 height 6
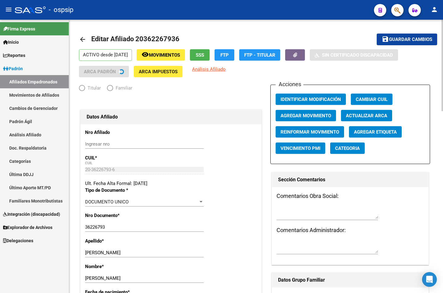
radio input "true"
type input "33-68732480-9"
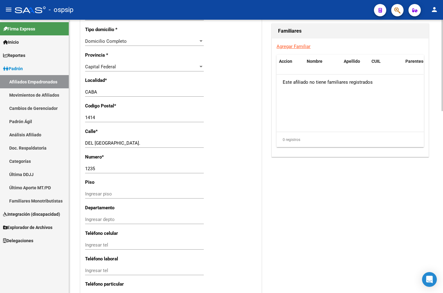
scroll to position [545, 0]
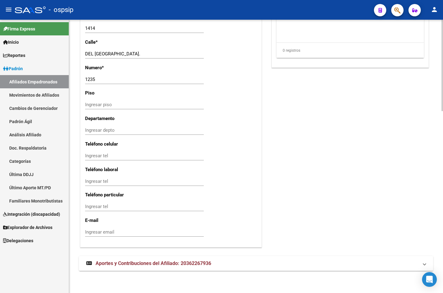
click at [134, 266] on span "Aportes y Contribuciones del Afiliado: 20362267936" at bounding box center [154, 264] width 116 height 6
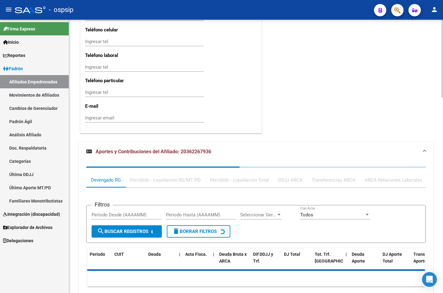
scroll to position [685, 0]
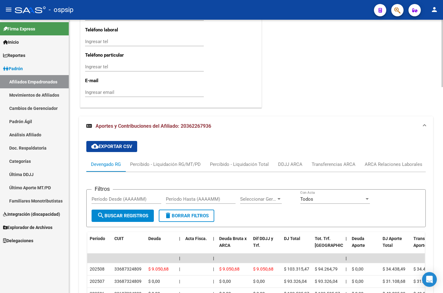
click at [158, 147] on div "cloud_download Exportar CSV Devengado RG Percibido - Liquidación RG/MT/PD Perci…" at bounding box center [255, 272] width 339 height 272
click at [392, 163] on div "ARCA Relaciones Laborales" at bounding box center [394, 164] width 58 height 7
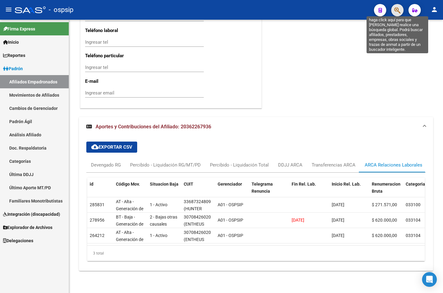
click at [397, 9] on icon "button" at bounding box center [397, 10] width 6 height 7
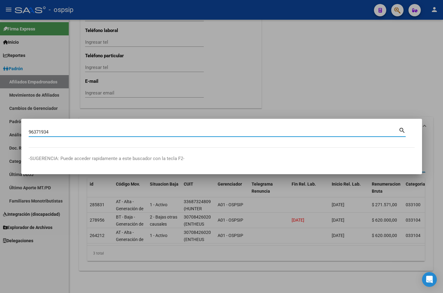
type input "96371934"
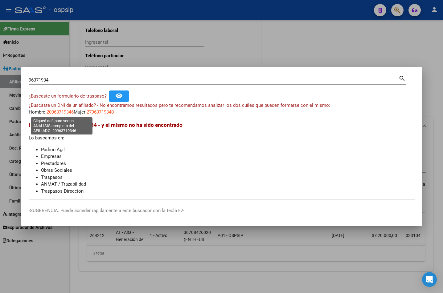
click at [56, 112] on span "20963719346" at bounding box center [60, 112] width 27 height 6
type textarea "20963719346"
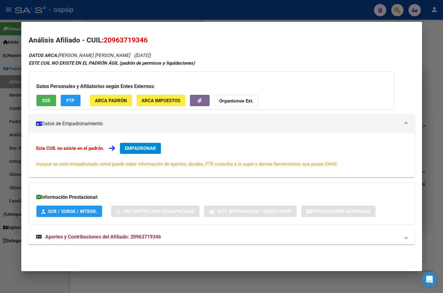
click at [152, 237] on span "Aportes y Contribuciones del Afiliado: 20963719346" at bounding box center [103, 237] width 116 height 6
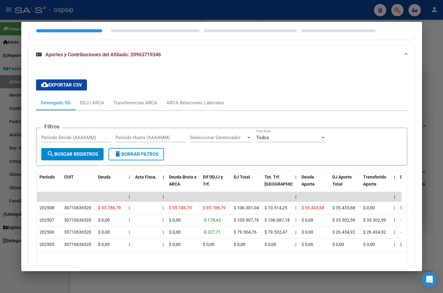
scroll to position [31, 0]
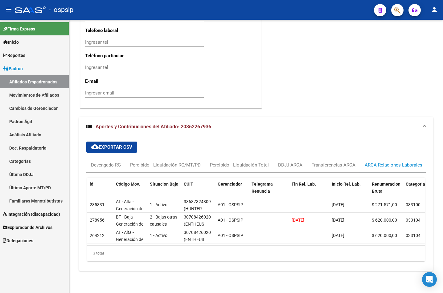
drag, startPoint x: 390, startPoint y: 6, endPoint x: 393, endPoint y: 13, distance: 7.8
click at [393, 6] on div at bounding box center [394, 10] width 17 height 13
click at [393, 11] on button "button" at bounding box center [397, 10] width 12 height 12
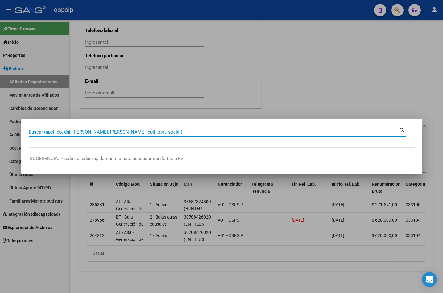
paste input "34403309"
type input "34403309"
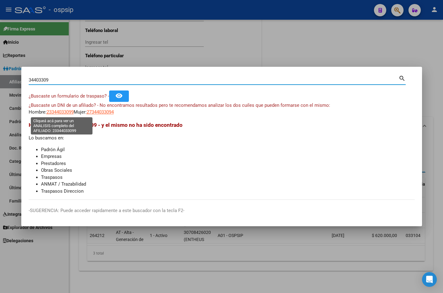
click at [59, 111] on span "23344033099" at bounding box center [60, 112] width 27 height 6
type textarea "23344033099"
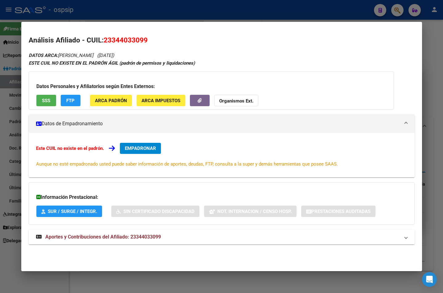
click at [137, 237] on span "Aportes y Contribuciones del Afiliado: 23344033099" at bounding box center [103, 237] width 116 height 6
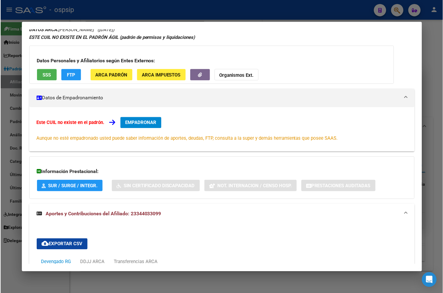
scroll to position [0, 0]
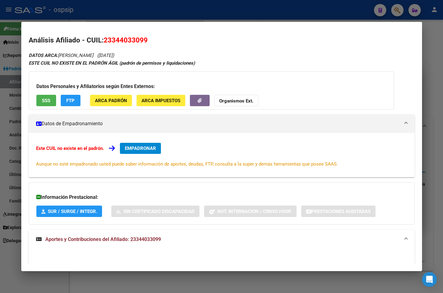
drag, startPoint x: 103, startPoint y: 40, endPoint x: 161, endPoint y: 39, distance: 57.9
click at [161, 39] on h2 "Análisis Afiliado - CUIL: 23344033099" at bounding box center [222, 40] width 386 height 10
copy span "23344033099"
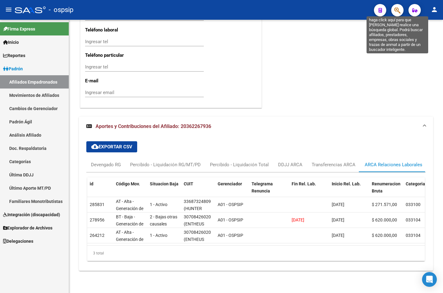
click at [396, 9] on icon "button" at bounding box center [397, 10] width 6 height 7
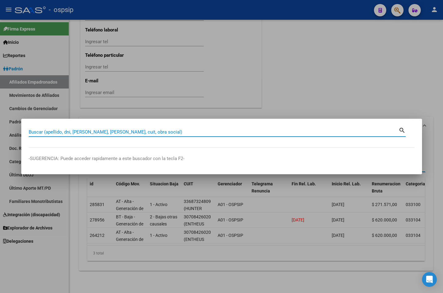
paste input "33509931"
type input "33509931"
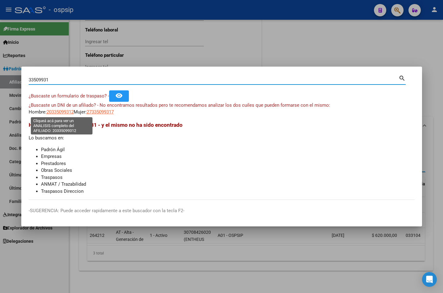
click at [54, 112] on span "20335099312" at bounding box center [60, 112] width 27 height 6
type textarea "20335099312"
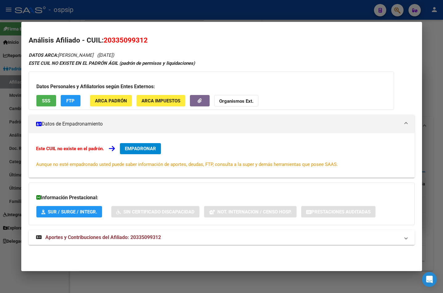
drag, startPoint x: 118, startPoint y: 238, endPoint x: 124, endPoint y: 237, distance: 5.9
click at [118, 238] on span "Aportes y Contribuciones del Afiliado: 20335099312" at bounding box center [103, 237] width 116 height 6
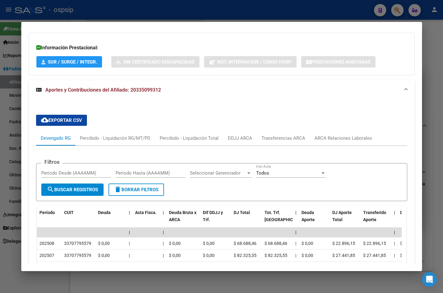
scroll to position [27, 0]
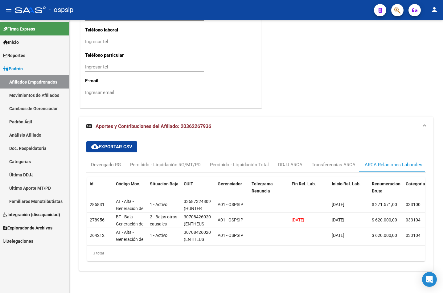
click at [396, 6] on span "button" at bounding box center [397, 10] width 6 height 13
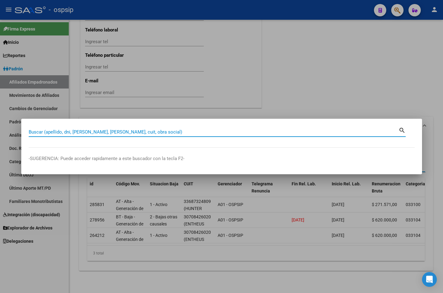
paste input "40716527"
type input "40716527"
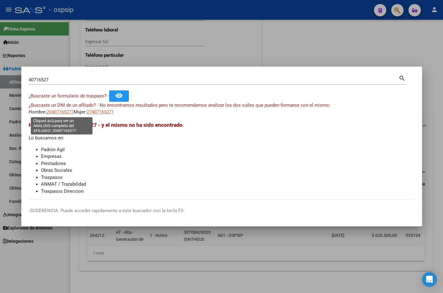
click at [58, 111] on span "20407165277" at bounding box center [60, 112] width 27 height 6
type textarea "20407165277"
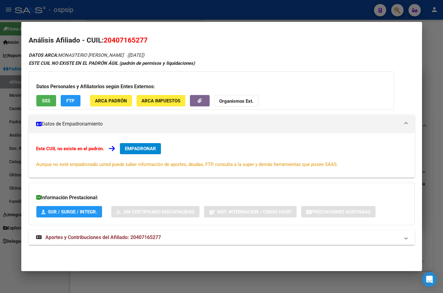
click at [148, 239] on span "Aportes y Contribuciones del Afiliado: 20407165277" at bounding box center [103, 237] width 116 height 6
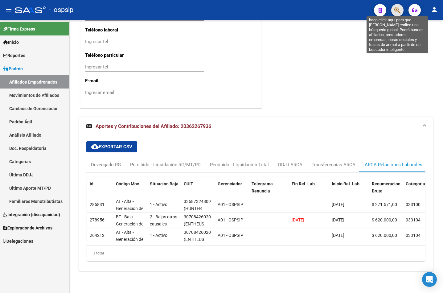
click at [396, 9] on icon "button" at bounding box center [397, 10] width 6 height 7
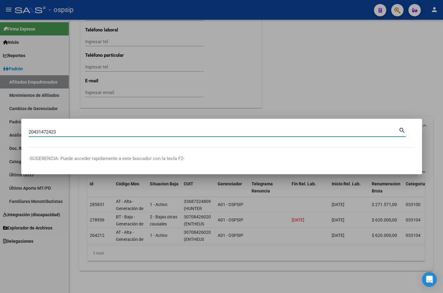
click at [63, 132] on input "20431472423" at bounding box center [214, 132] width 370 height 6
type input "20431472423"
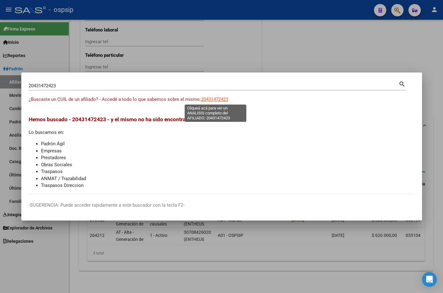
click at [211, 98] on span "20431472423" at bounding box center [214, 99] width 27 height 6
type textarea "20431472423"
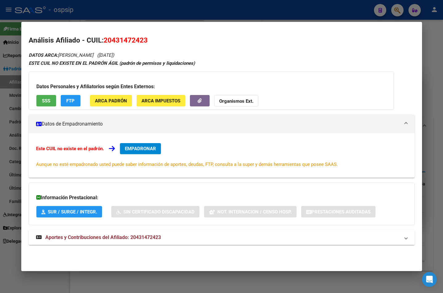
click at [146, 238] on span "Aportes y Contribuciones del Afiliado: 20431472423" at bounding box center [103, 237] width 116 height 6
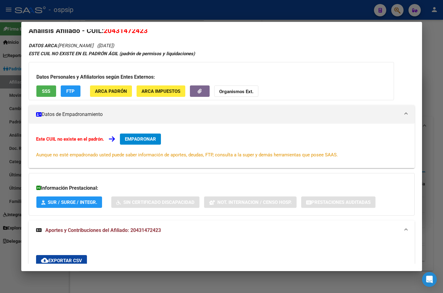
scroll to position [0, 0]
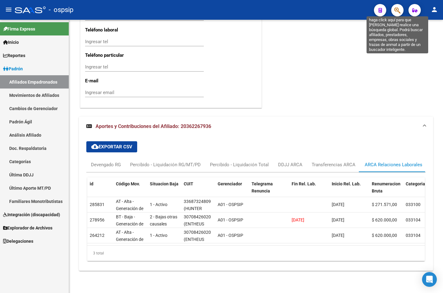
click at [399, 10] on icon "button" at bounding box center [397, 10] width 6 height 7
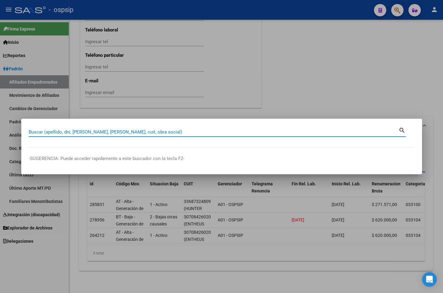
paste input "38458311"
type input "38458311"
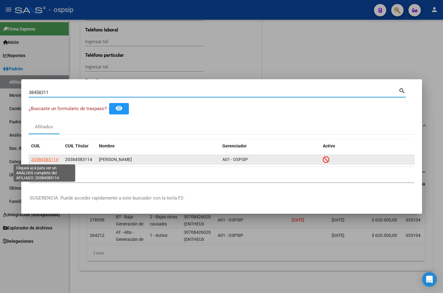
click at [45, 158] on span "20384583114" at bounding box center [44, 159] width 27 height 5
type textarea "20384583114"
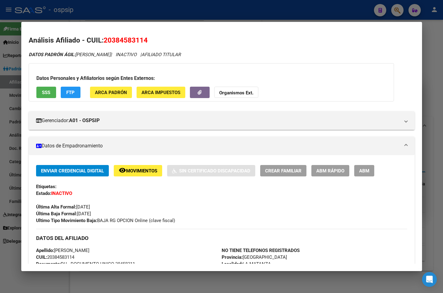
click at [45, 90] on span "SSS" at bounding box center [46, 93] width 8 height 6
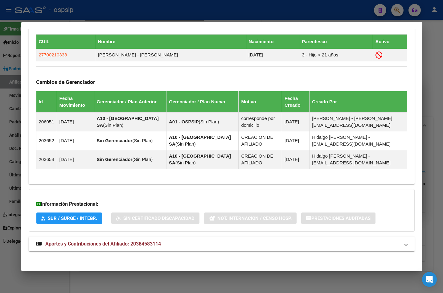
scroll to position [344, 0]
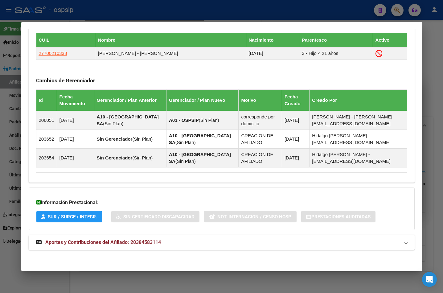
click at [150, 244] on span "Aportes y Contribuciones del Afiliado: 20384583114" at bounding box center [103, 242] width 116 height 6
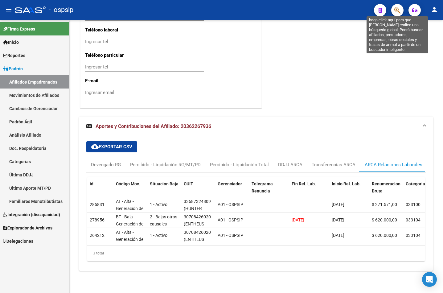
click at [395, 9] on icon "button" at bounding box center [397, 10] width 6 height 7
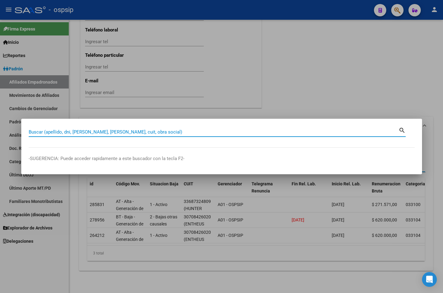
paste input "20384583114"
type input "20384583114"
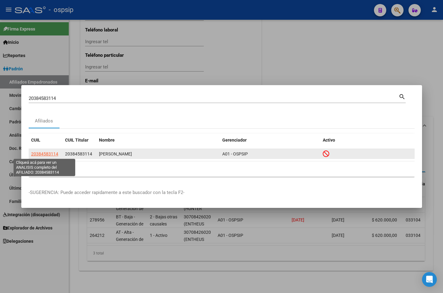
click at [38, 152] on span "20384583114" at bounding box center [44, 153] width 27 height 5
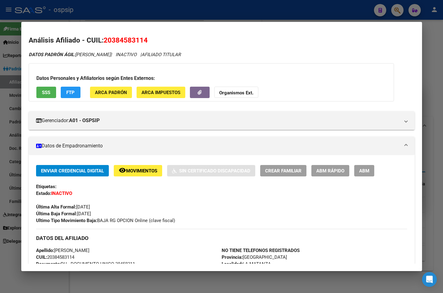
drag, startPoint x: 104, startPoint y: 40, endPoint x: 147, endPoint y: 43, distance: 43.9
click at [147, 43] on span "20384583114" at bounding box center [126, 40] width 44 height 8
copy span "20384583114"
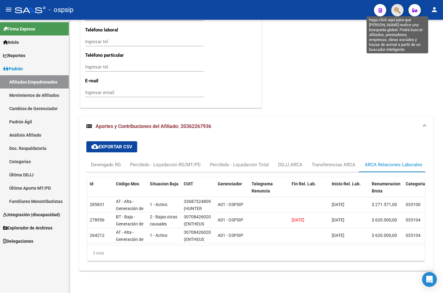
click at [398, 12] on icon "button" at bounding box center [397, 10] width 6 height 7
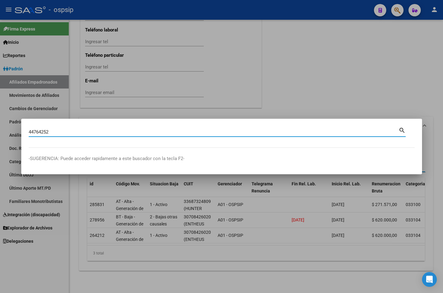
type input "44764252"
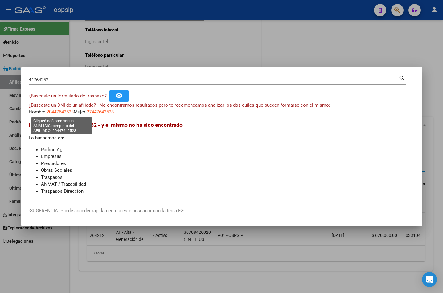
click at [56, 111] on span "20447642523" at bounding box center [60, 112] width 27 height 6
type textarea "20447642523"
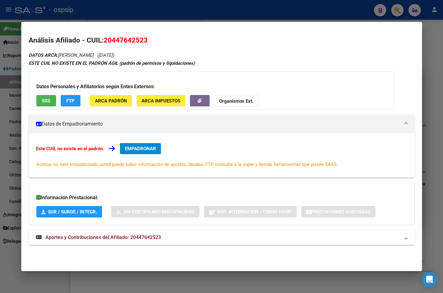
click at [131, 236] on span "Aportes y Contribuciones del Afiliado: 20447642523" at bounding box center [103, 237] width 116 height 6
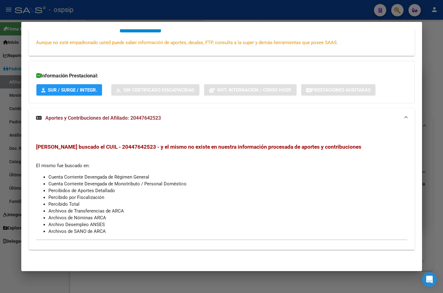
scroll to position [0, 0]
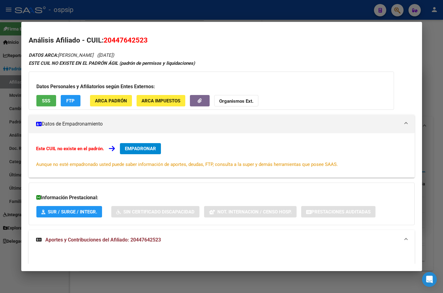
drag, startPoint x: 104, startPoint y: 41, endPoint x: 158, endPoint y: 42, distance: 53.6
click at [158, 42] on h2 "Análisis Afiliado - CUIL: 20447642523" at bounding box center [222, 40] width 386 height 10
copy span "20447642523"
click at [187, 43] on h2 "Análisis Afiliado - CUIL: 20447642523" at bounding box center [222, 40] width 386 height 10
click at [112, 38] on span "20447642523" at bounding box center [126, 40] width 44 height 8
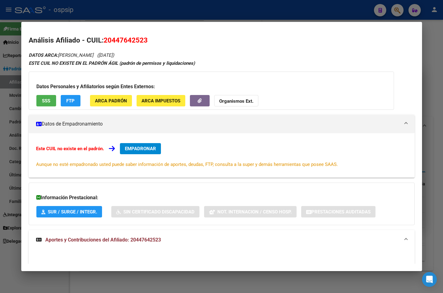
click at [272, 88] on h3 "Datos Personales y Afiliatorios según Entes Externos:" at bounding box center [211, 86] width 350 height 7
drag, startPoint x: 113, startPoint y: 40, endPoint x: 143, endPoint y: 45, distance: 30.1
click at [143, 45] on h2 "Análisis Afiliado - CUIL: 20447642523" at bounding box center [222, 40] width 386 height 10
copy span "44764252"
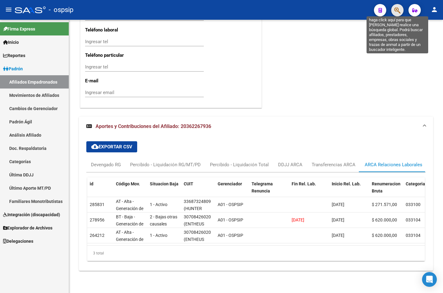
click at [400, 7] on icon "button" at bounding box center [397, 10] width 6 height 7
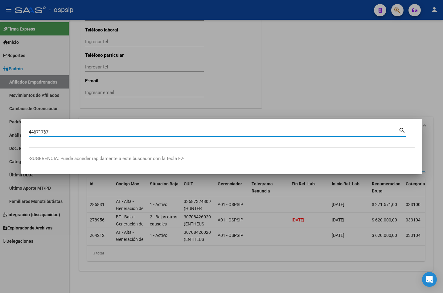
type input "44671767"
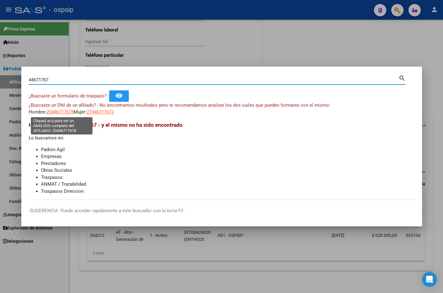
click at [63, 111] on span "20446717678" at bounding box center [60, 112] width 27 height 6
type textarea "20446717678"
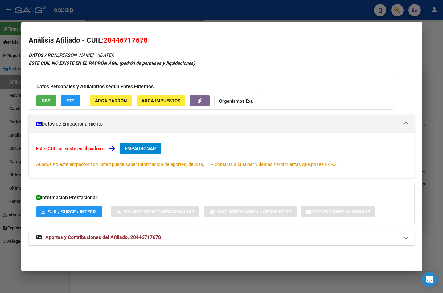
click at [132, 237] on span "Aportes y Contribuciones del Afiliado: 20446717678" at bounding box center [103, 237] width 116 height 6
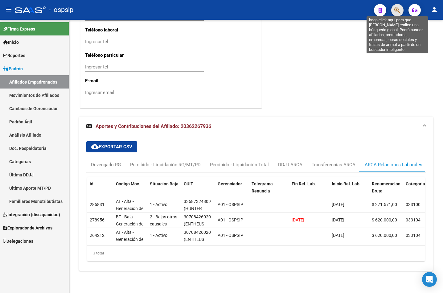
click at [399, 9] on icon "button" at bounding box center [397, 10] width 6 height 7
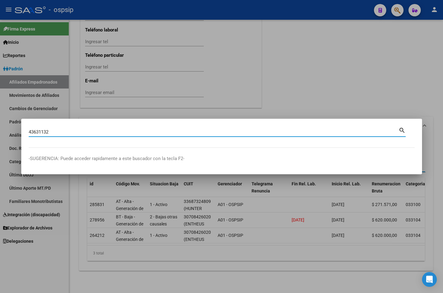
type input "43631132"
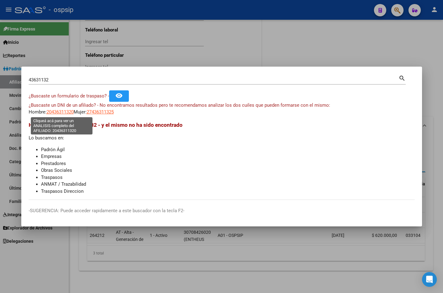
click at [55, 113] on span "20436311320" at bounding box center [60, 112] width 27 height 6
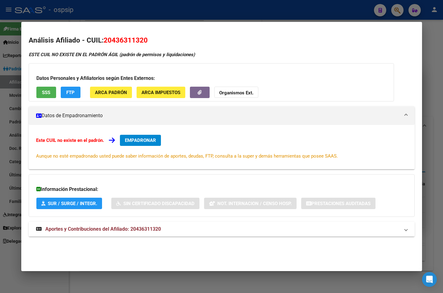
click at [139, 229] on span "Aportes y Contribuciones del Afiliado: 20436311320" at bounding box center [103, 229] width 116 height 6
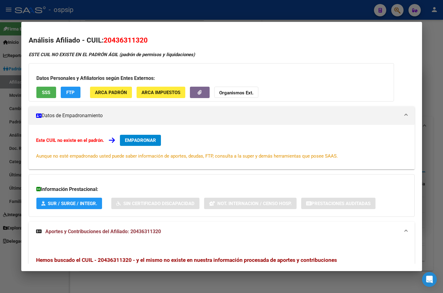
click at [192, 139] on div "Este CUIL no existe en el padrón. EMPADRONAR Aunque no esté empadronado usted p…" at bounding box center [221, 147] width 371 height 25
drag, startPoint x: 104, startPoint y: 38, endPoint x: 152, endPoint y: 43, distance: 48.0
click at [152, 43] on h2 "Análisis Afiliado - CUIL: 20436311320" at bounding box center [222, 40] width 386 height 10
copy span "20436311320"
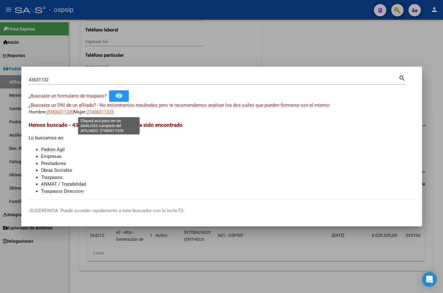
click at [104, 112] on span "27436311325" at bounding box center [100, 112] width 27 height 6
type textarea "27436311325"
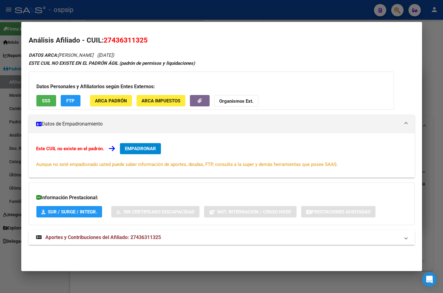
click at [138, 238] on span "Aportes y Contribuciones del Afiliado: 27436311325" at bounding box center [103, 237] width 116 height 6
click at [281, 81] on div "Datos Personales y Afiliatorios según Entes Externos: SSS FTP ARCA Padrón ARCA …" at bounding box center [211, 91] width 365 height 38
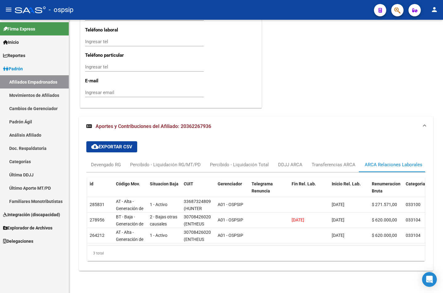
click at [43, 270] on div "Firma Express Inicio Calendario SSS Instructivos Contacto OS Reportes Padrón Tr…" at bounding box center [34, 156] width 69 height 273
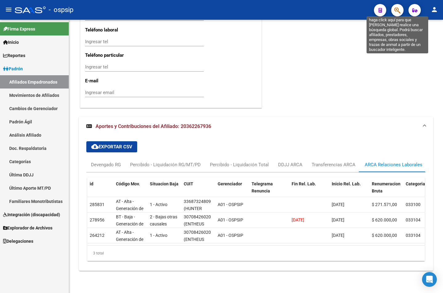
click at [398, 9] on icon "button" at bounding box center [397, 10] width 6 height 7
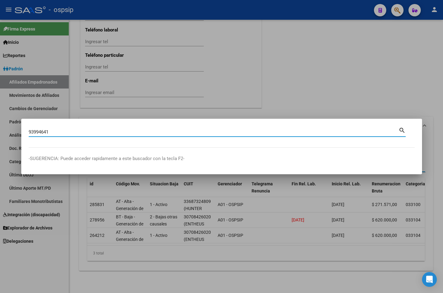
type input "93994641"
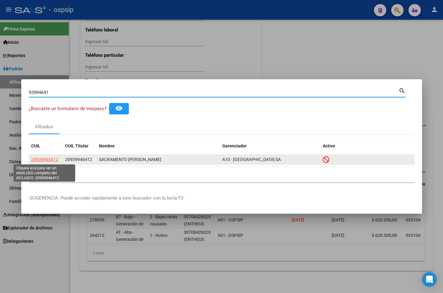
click at [41, 160] on span "20939946412" at bounding box center [44, 159] width 27 height 5
type textarea "20939946412"
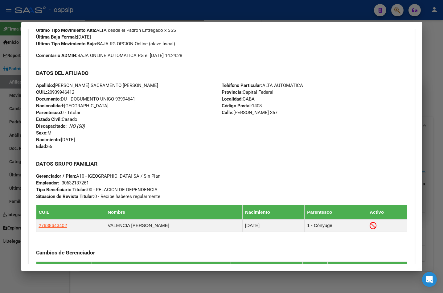
scroll to position [123, 0]
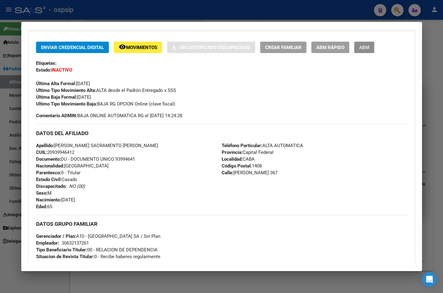
click at [367, 46] on span "ABM" at bounding box center [364, 48] width 10 height 6
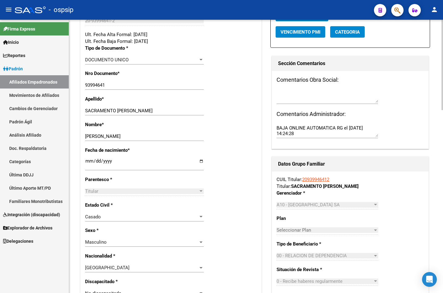
scroll to position [154, 0]
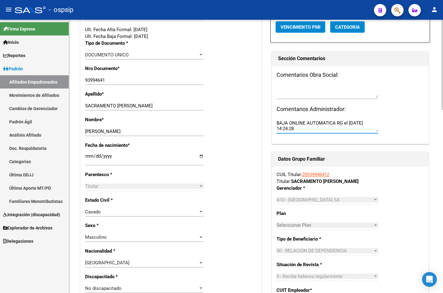
drag, startPoint x: 311, startPoint y: 129, endPoint x: 238, endPoint y: 117, distance: 74.5
click at [238, 117] on div "Titular Familiar Datos Afiliado Nro Afiliado Ingresar nro CUIL * 20-93994641-2 …" at bounding box center [256, 285] width 354 height 724
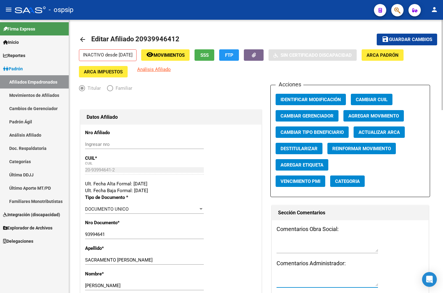
click at [356, 116] on span "Agregar Movimiento" at bounding box center [373, 116] width 51 height 6
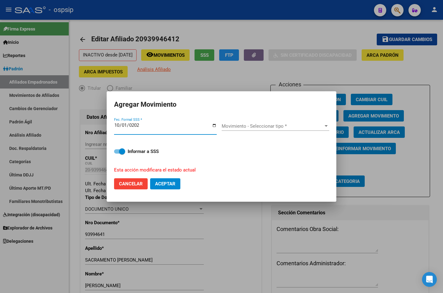
type input "[DATE]"
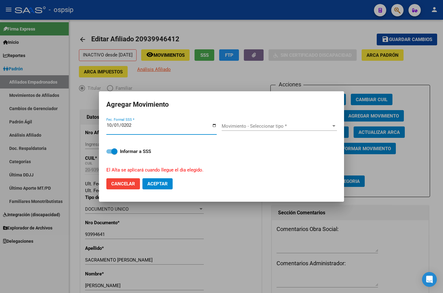
drag, startPoint x: 223, startPoint y: 128, endPoint x: 226, endPoint y: 129, distance: 3.5
click at [226, 129] on div "Movimiento - Seleccionar tipo * Movimiento - Seleccionar tipo *" at bounding box center [279, 125] width 115 height 9
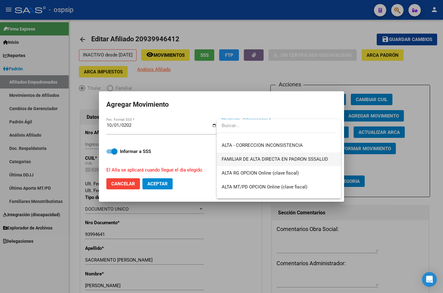
scroll to position [123, 0]
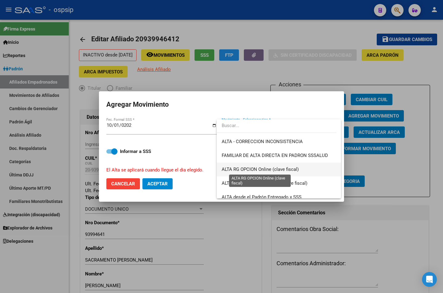
click at [253, 168] on span "ALTA RG OPCION Online (clave fiscal)" at bounding box center [260, 169] width 77 height 6
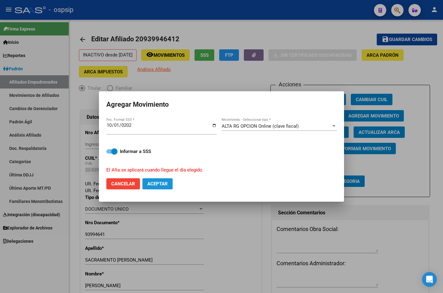
click at [155, 181] on span "Aceptar" at bounding box center [157, 184] width 20 height 6
checkbox input "false"
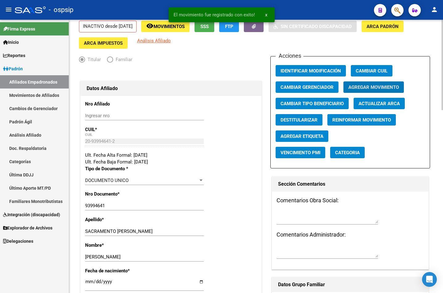
scroll to position [0, 0]
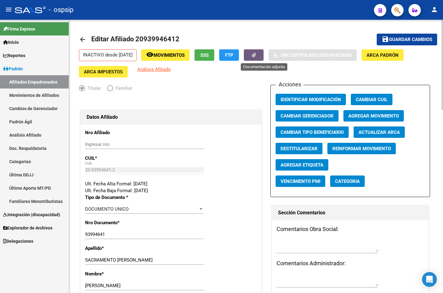
click at [260, 57] on button "button" at bounding box center [254, 54] width 20 height 11
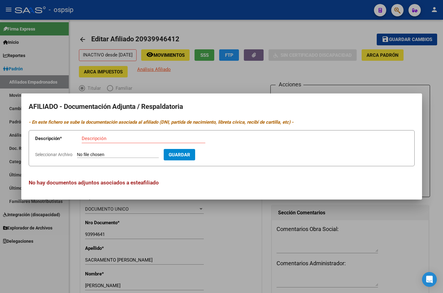
click at [93, 154] on input "Seleccionar Archivo" at bounding box center [118, 155] width 82 height 6
type input "C:\fakepath\Opcion de cambio .pdf"
click at [98, 139] on input "Descripción" at bounding box center [144, 139] width 124 height 6
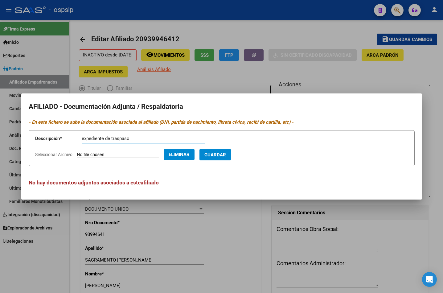
type input "expediente de traspaso"
click at [222, 153] on span "Guardar" at bounding box center [215, 155] width 22 height 6
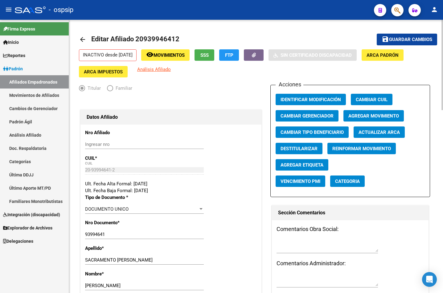
click at [162, 193] on div "Ult. Fecha Baja Formal: [DATE]" at bounding box center [171, 190] width 172 height 7
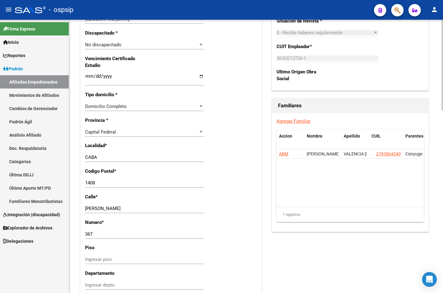
scroll to position [401, 0]
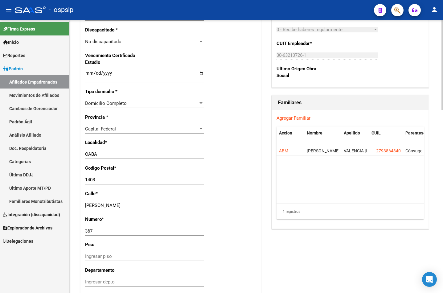
drag, startPoint x: 125, startPoint y: 278, endPoint x: 125, endPoint y: 275, distance: 3.1
click at [125, 278] on div "Ingresar depto" at bounding box center [144, 281] width 119 height 9
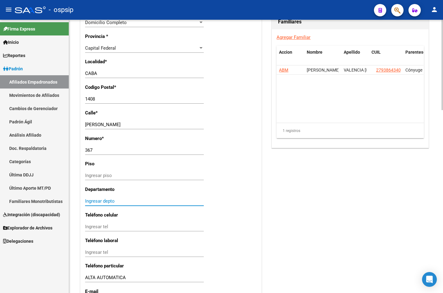
scroll to position [553, 0]
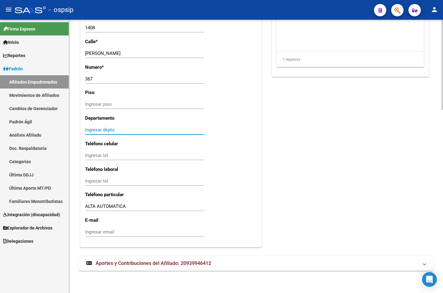
click at [162, 266] on span "Aportes y Contribuciones del Afiliado: 20939946412" at bounding box center [154, 263] width 116 height 6
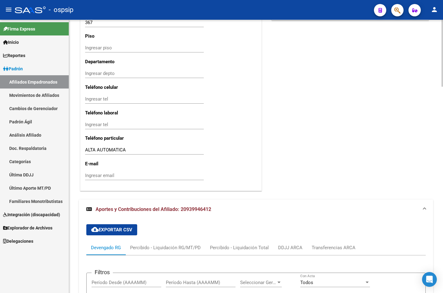
scroll to position [689, 0]
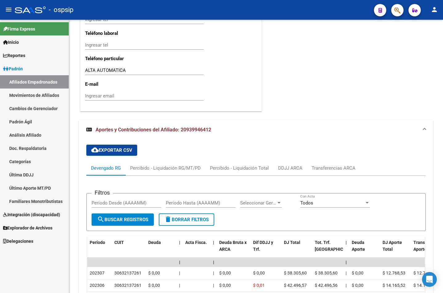
click at [153, 13] on div "- ospsip" at bounding box center [192, 10] width 354 height 14
click at [393, 8] on button "button" at bounding box center [397, 10] width 12 height 12
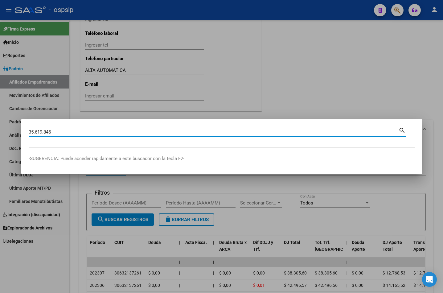
click at [45, 131] on input "35.619.845" at bounding box center [214, 132] width 370 height 6
type input "35619845"
click at [54, 128] on div "35619845 Buscar (apellido, dni, [PERSON_NAME], [PERSON_NAME], cuit, obra social)" at bounding box center [214, 131] width 370 height 9
drag, startPoint x: 47, startPoint y: 130, endPoint x: 51, endPoint y: 129, distance: 4.2
click at [49, 129] on input "35619845" at bounding box center [214, 132] width 370 height 6
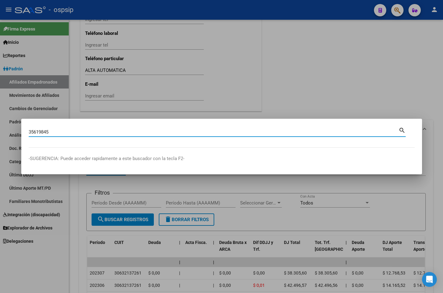
click at [52, 135] on div "35619845 Buscar (apellido, dni, [PERSON_NAME], [PERSON_NAME], cuit, obra social)" at bounding box center [214, 131] width 370 height 9
click at [53, 134] on input "35619845" at bounding box center [214, 132] width 370 height 6
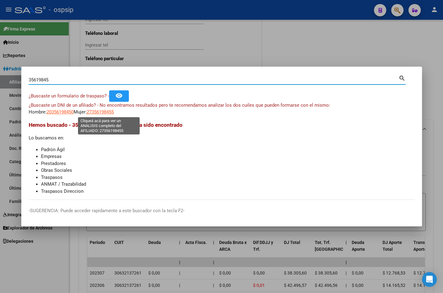
click at [108, 112] on span "27356198455" at bounding box center [100, 112] width 27 height 6
type textarea "27356198455"
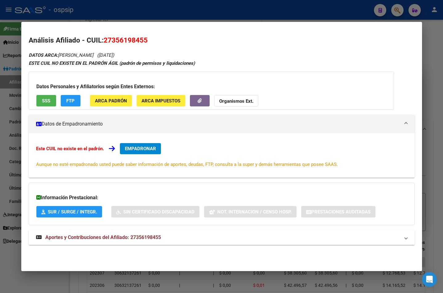
drag, startPoint x: 126, startPoint y: 239, endPoint x: 154, endPoint y: 231, distance: 29.0
click at [126, 239] on span "Aportes y Contribuciones del Afiliado: 27356198455" at bounding box center [103, 237] width 116 height 6
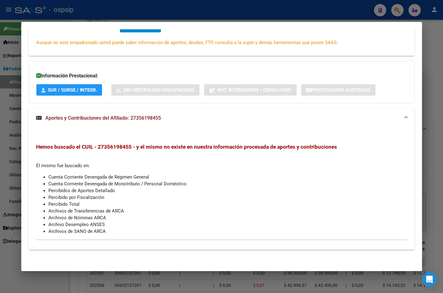
scroll to position [0, 0]
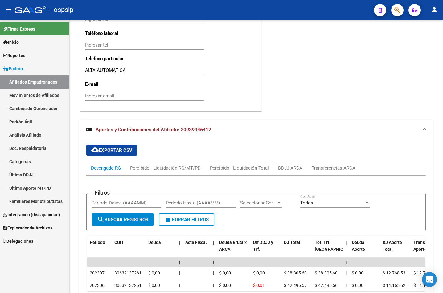
click at [399, 6] on span "button" at bounding box center [397, 10] width 6 height 13
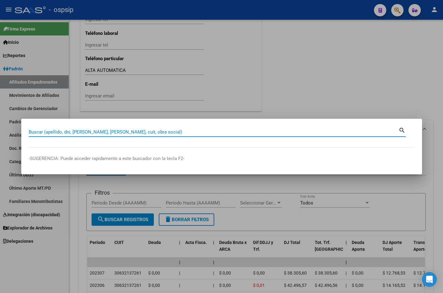
paste input "34.058.443"
click at [58, 133] on input "34058443" at bounding box center [214, 132] width 370 height 6
type input "34058443"
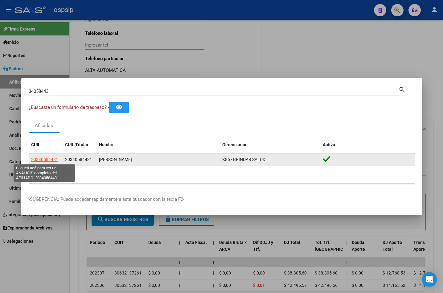
click at [45, 159] on span "20340584431" at bounding box center [44, 159] width 27 height 5
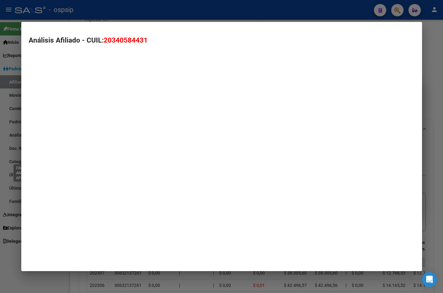
type textarea "20340584431"
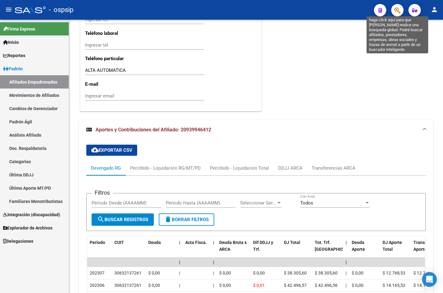
click at [398, 10] on icon "button" at bounding box center [397, 10] width 6 height 7
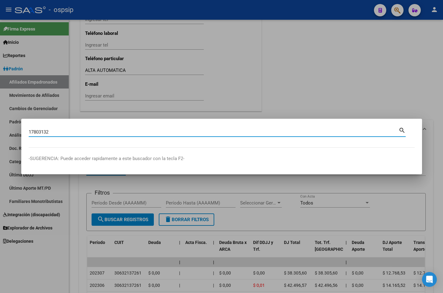
type input "17803132"
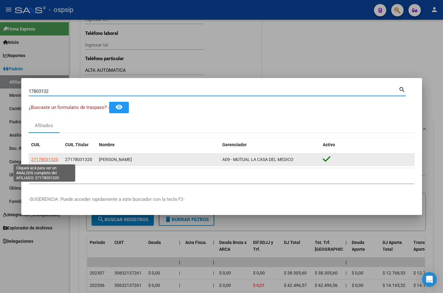
click at [45, 158] on span "27178031320" at bounding box center [44, 159] width 27 height 5
type textarea "27178031320"
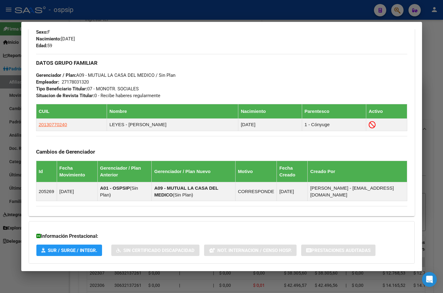
scroll to position [311, 0]
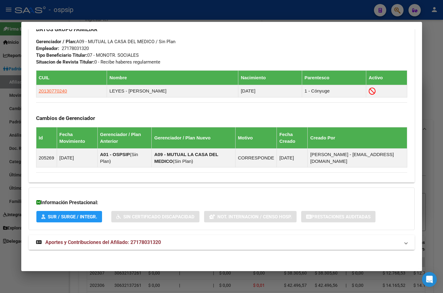
click at [131, 242] on span "Aportes y Contribuciones del Afiliado: 27178031320" at bounding box center [103, 242] width 116 height 6
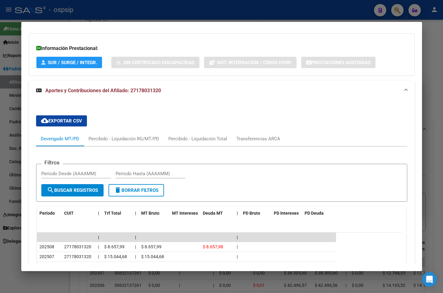
scroll to position [527, 0]
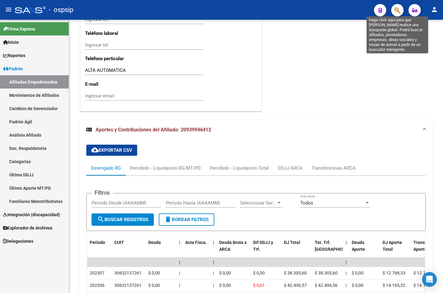
click at [397, 11] on icon "button" at bounding box center [397, 10] width 6 height 7
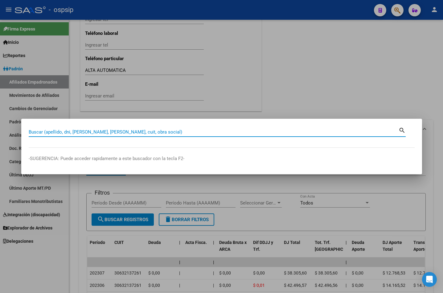
paste input "31353732"
type input "31353732"
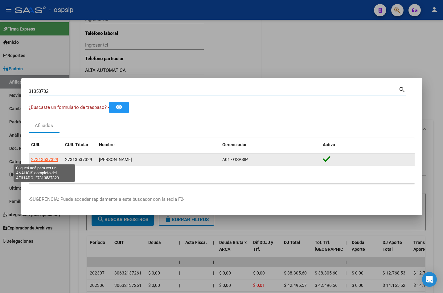
click at [45, 160] on span "27313537329" at bounding box center [44, 159] width 27 height 5
type textarea "27313537329"
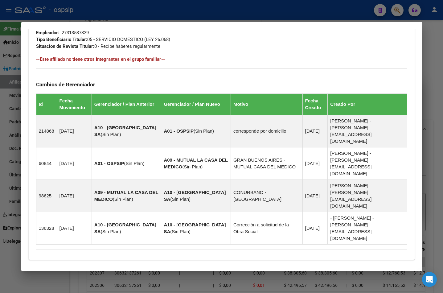
scroll to position [331, 0]
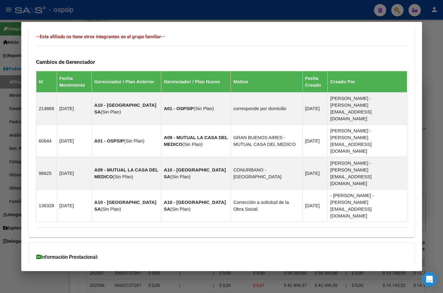
click at [146, 293] on span "Aportes y Contribuciones del Afiliado: 27313537329" at bounding box center [103, 297] width 116 height 6
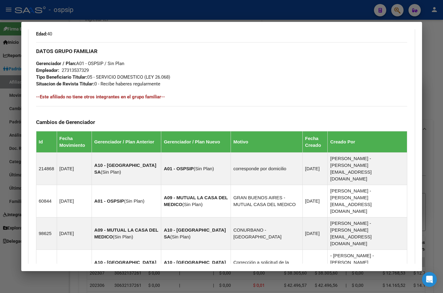
scroll to position [238, 0]
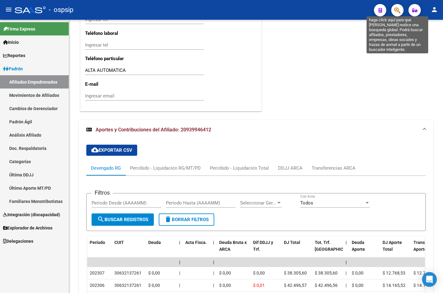
click at [395, 11] on icon "button" at bounding box center [397, 10] width 6 height 7
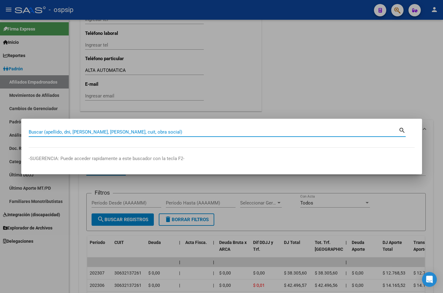
paste input "96371934"
type input "96371934"
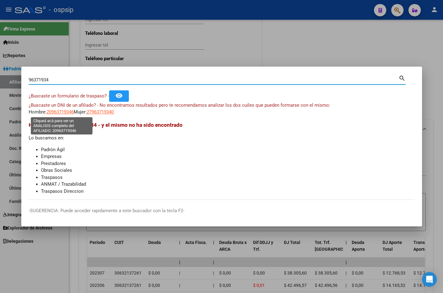
click at [57, 111] on span "20963719346" at bounding box center [60, 112] width 27 height 6
type textarea "20963719346"
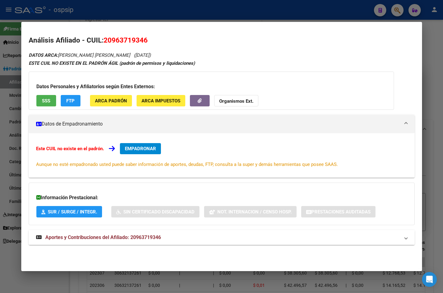
click at [149, 235] on span "Aportes y Contribuciones del Afiliado: 20963719346" at bounding box center [103, 237] width 116 height 6
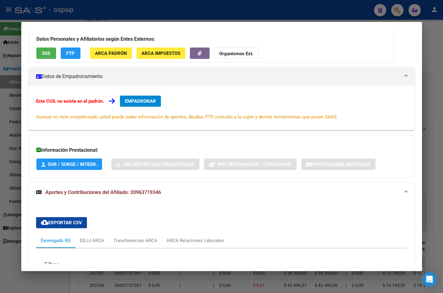
scroll to position [0, 0]
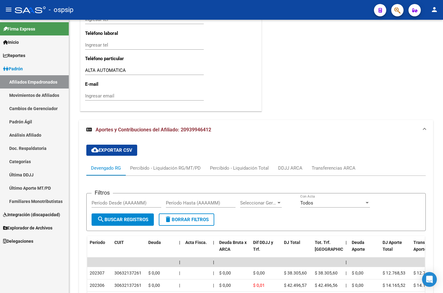
click at [398, 11] on icon "button" at bounding box center [397, 10] width 6 height 7
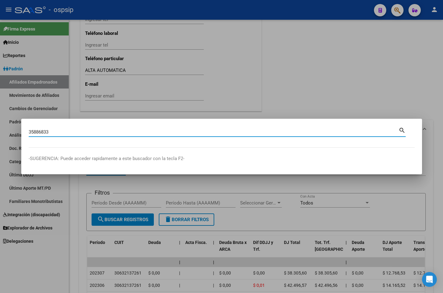
type input "35886833"
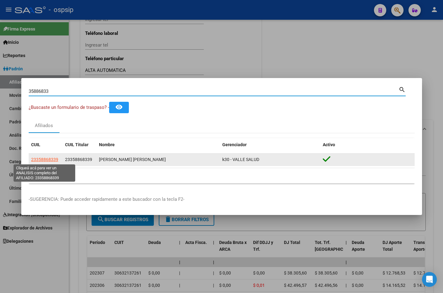
click at [37, 158] on span "23358868339" at bounding box center [44, 159] width 27 height 5
type textarea "23358868339"
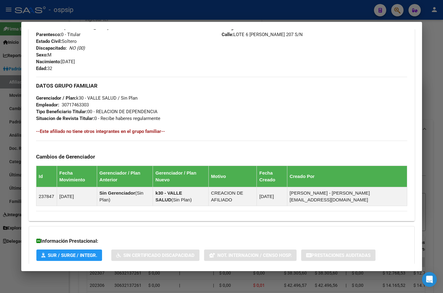
scroll to position [274, 0]
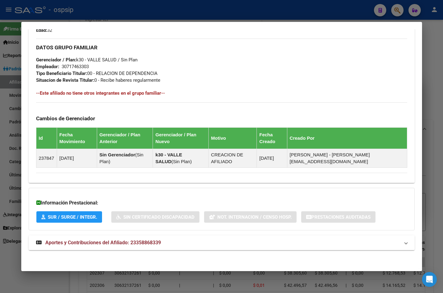
click at [132, 239] on span "Aportes y Contribuciones del Afiliado: 23358868339" at bounding box center [103, 242] width 116 height 6
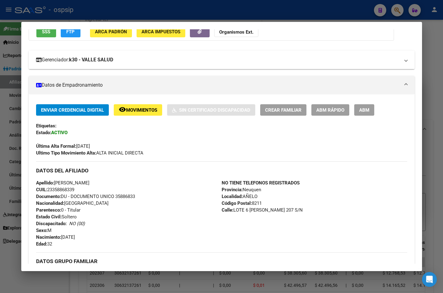
scroll to position [4, 0]
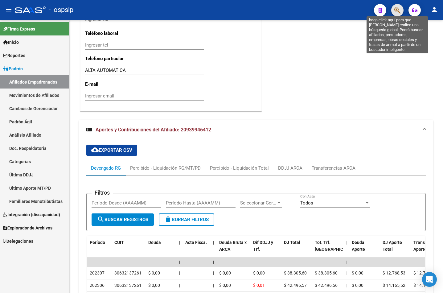
click at [397, 12] on icon "button" at bounding box center [397, 10] width 6 height 7
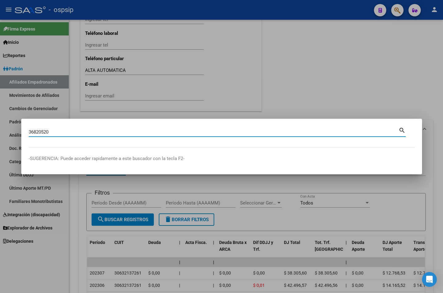
type input "36820520"
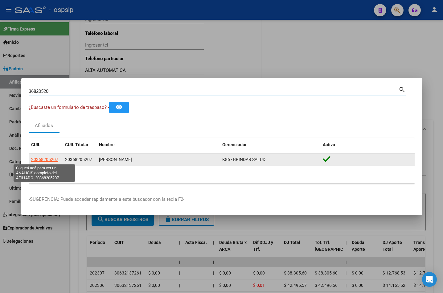
click at [40, 160] on span "20368205207" at bounding box center [44, 159] width 27 height 5
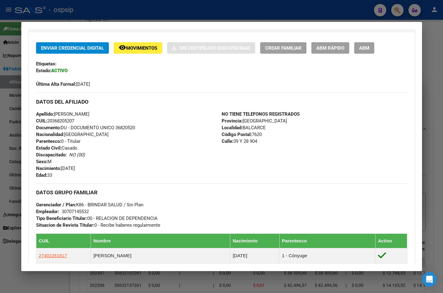
scroll to position [216, 0]
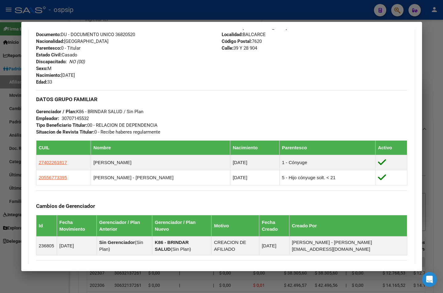
click at [322, 14] on div at bounding box center [221, 146] width 443 height 293
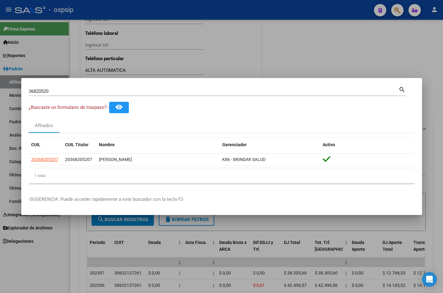
click at [188, 88] on div "36820520 Buscar (apellido, dni, cuil, nro traspaso, cuit, obra social)" at bounding box center [214, 91] width 370 height 9
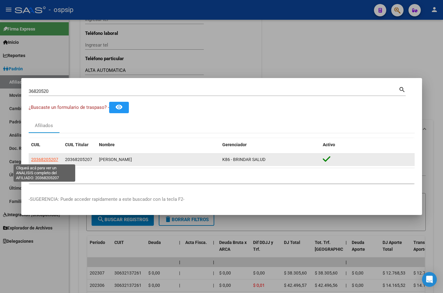
click at [42, 159] on span "20368205207" at bounding box center [44, 159] width 27 height 5
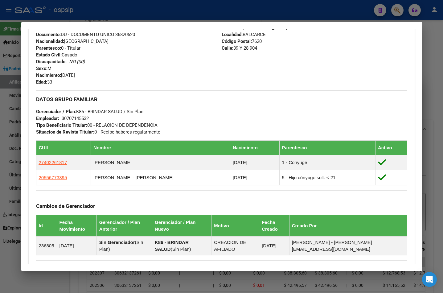
scroll to position [303, 0]
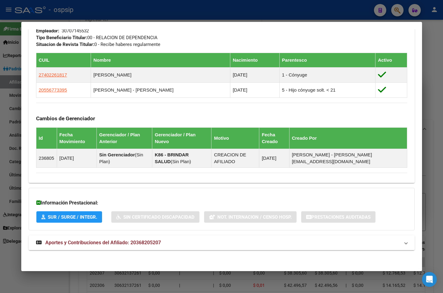
click at [126, 242] on span "Aportes y Contribuciones del Afiliado: 20368205207" at bounding box center [103, 242] width 116 height 6
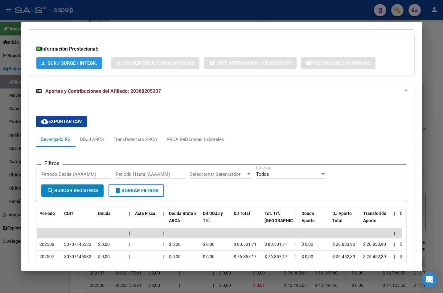
scroll to position [458, 0]
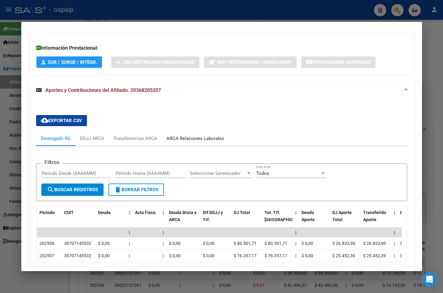
click at [182, 139] on div "ARCA Relaciones Laborales" at bounding box center [195, 138] width 58 height 7
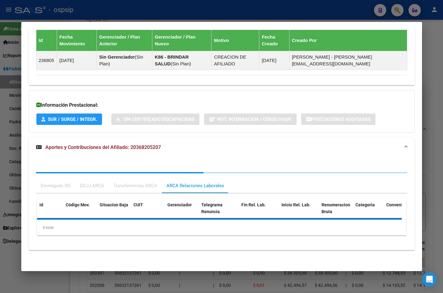
scroll to position [431, 0]
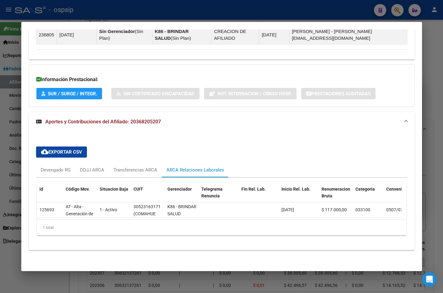
click at [190, 145] on div "cloud_download Exportar CSV Devengado RG DDJJ ARCA Transferencias ARCA ARCA Rel…" at bounding box center [221, 190] width 371 height 99
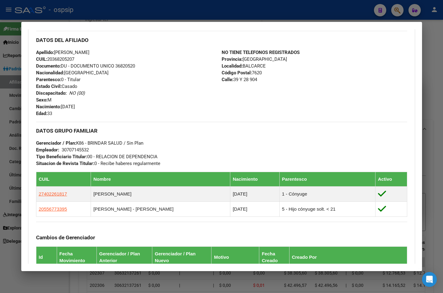
scroll to position [185, 0]
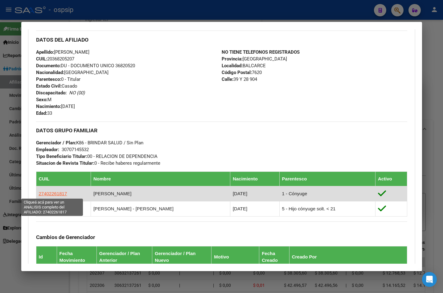
click at [43, 193] on span "27402261817" at bounding box center [53, 193] width 28 height 5
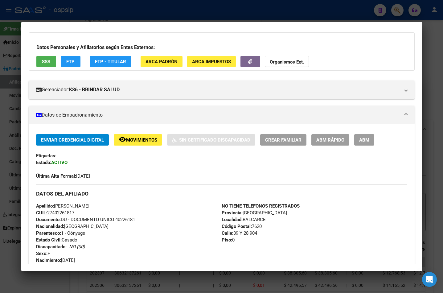
scroll to position [92, 0]
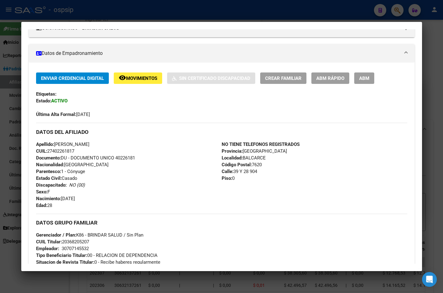
click at [193, 191] on div "Apellido: [PERSON_NAME]: 27402261817 Documento: DU - DOCUMENTO UNICO 40226181 N…" at bounding box center [129, 175] width 186 height 68
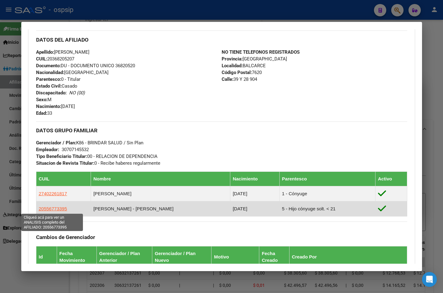
click at [50, 206] on span "20556773395" at bounding box center [53, 208] width 28 height 5
type textarea "20556773395"
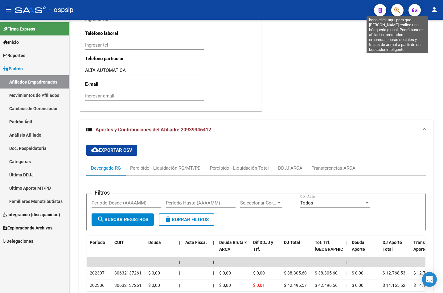
click at [397, 10] on icon "button" at bounding box center [397, 10] width 6 height 7
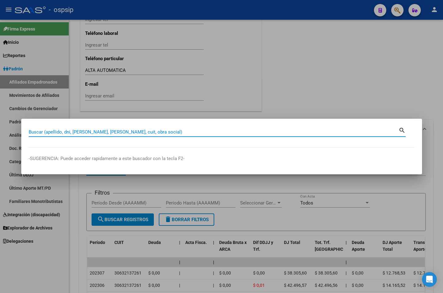
click at [45, 132] on input "Buscar (apellido, dni, [PERSON_NAME], [PERSON_NAME], cuit, obra social)" at bounding box center [214, 132] width 370 height 6
type input "36841384"
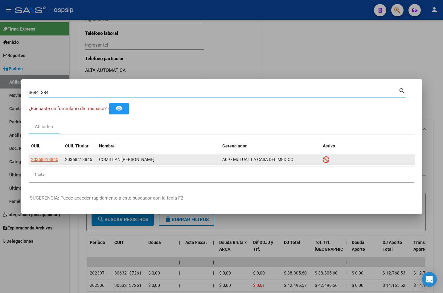
click at [43, 157] on span "20368413845" at bounding box center [44, 159] width 27 height 5
type textarea "20368413845"
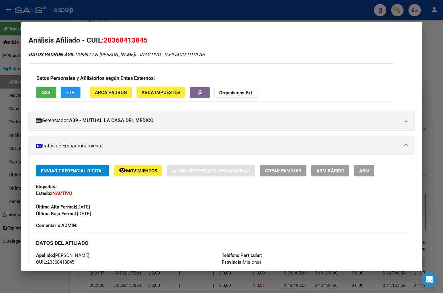
click at [126, 171] on span "Movimientos" at bounding box center [141, 171] width 31 height 6
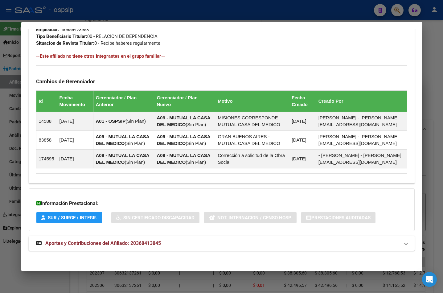
scroll to position [324, 0]
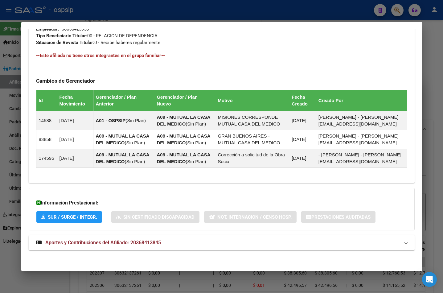
click at [149, 245] on strong "Aportes y Contribuciones del Afiliado: 20368413845" at bounding box center [98, 242] width 125 height 7
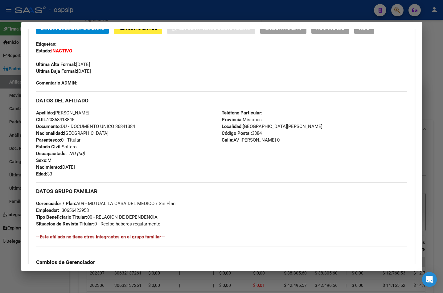
scroll to position [43, 0]
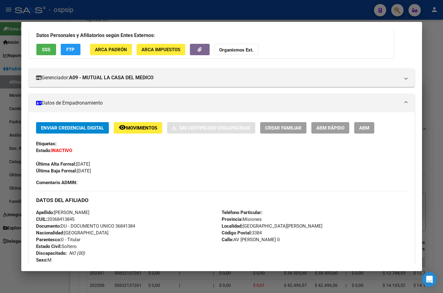
click at [364, 125] on span "ABM" at bounding box center [364, 128] width 10 height 6
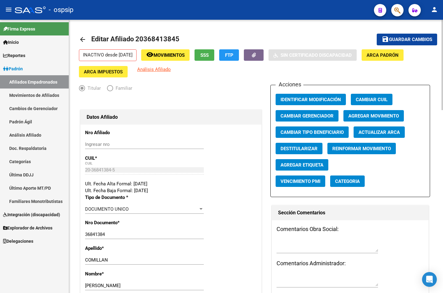
click at [364, 113] on span "Agregar Movimiento" at bounding box center [373, 116] width 51 height 6
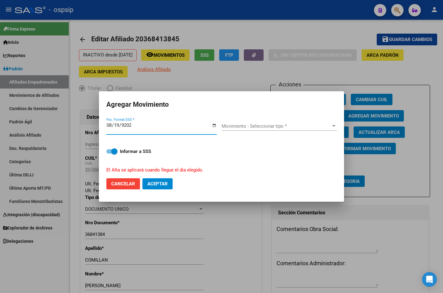
type input "[DATE]"
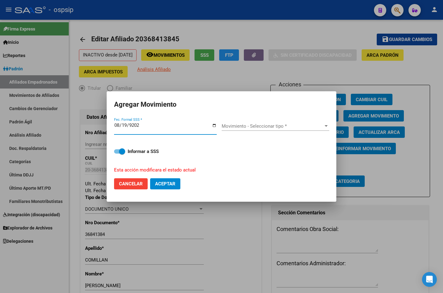
click at [240, 129] on div "Movimiento - Seleccionar tipo * Movimiento - Seleccionar tipo *" at bounding box center [276, 125] width 108 height 9
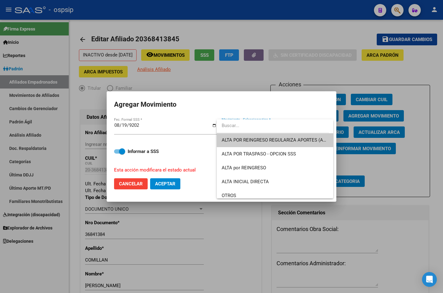
click at [245, 144] on span "ALTA POR REINGRESO REGULARIZA APORTES (AFIP)" at bounding box center [275, 140] width 107 height 14
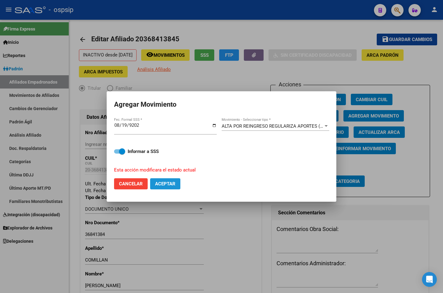
click at [166, 184] on span "Aceptar" at bounding box center [165, 184] width 20 height 6
checkbox input "false"
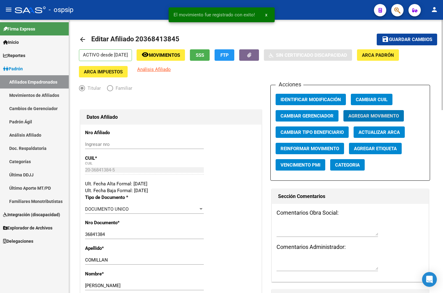
click at [401, 37] on span "Guardar cambios" at bounding box center [410, 40] width 43 height 6
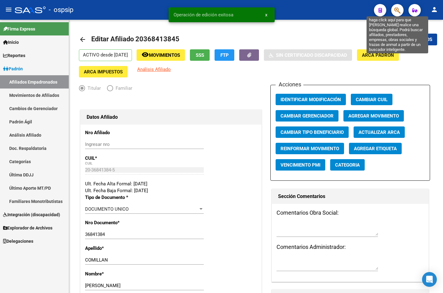
click at [395, 9] on icon "button" at bounding box center [397, 10] width 6 height 7
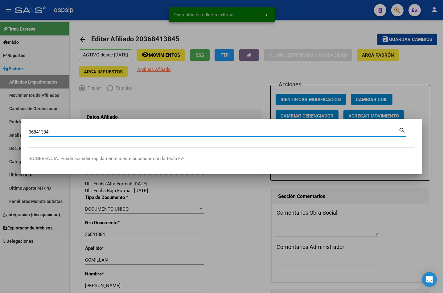
type input "36841384"
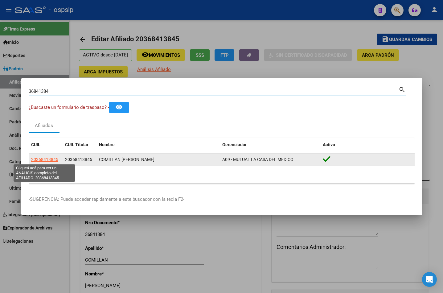
click at [48, 159] on span "20368413845" at bounding box center [44, 159] width 27 height 5
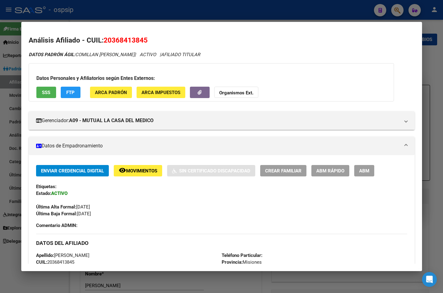
scroll to position [123, 0]
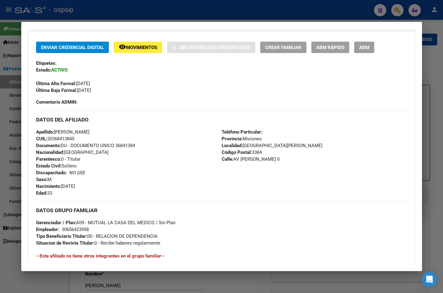
click at [361, 48] on span "ABM" at bounding box center [364, 48] width 10 height 6
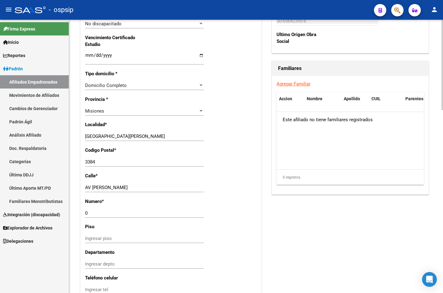
scroll to position [432, 0]
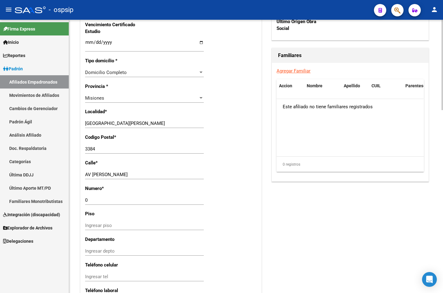
click at [96, 100] on span "Misiones" at bounding box center [94, 98] width 19 height 6
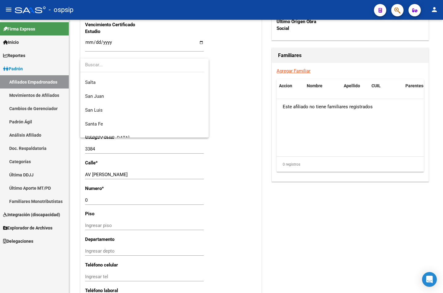
scroll to position [0, 0]
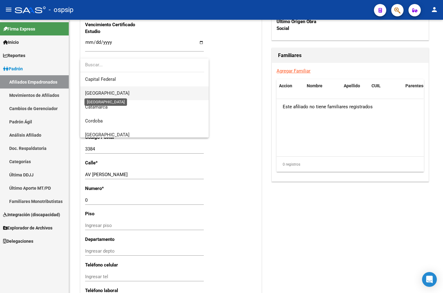
click at [105, 91] on span "[GEOGRAPHIC_DATA]" at bounding box center [107, 93] width 44 height 6
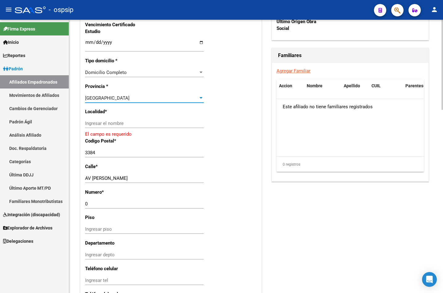
click at [99, 125] on input "Ingresar el nombre" at bounding box center [144, 124] width 119 height 6
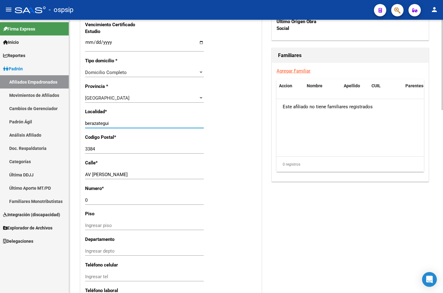
type input "berazategui"
type input "1885"
drag, startPoint x: 120, startPoint y: 175, endPoint x: 32, endPoint y: 175, distance: 88.5
click at [32, 175] on mat-sidenav-container "Firma Express Inicio Calendario SSS Instructivos Contacto OS Reportes Padrón Tr…" at bounding box center [221, 156] width 443 height 273
type input "CALLE 54"
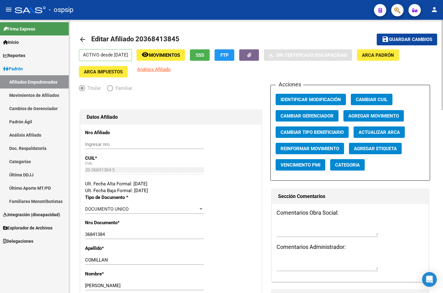
type input "5070"
click at [399, 35] on button "save Guardar cambios" at bounding box center [407, 39] width 60 height 11
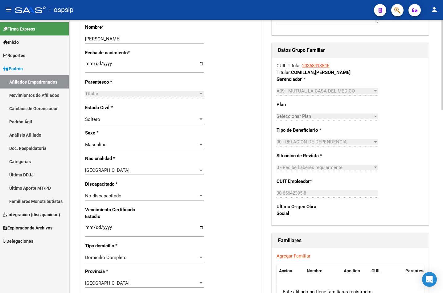
scroll to position [308, 0]
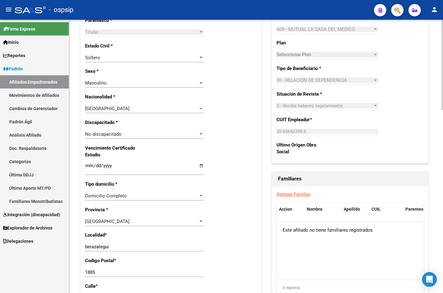
click at [289, 192] on link "Agregar Familiar" at bounding box center [293, 194] width 34 height 6
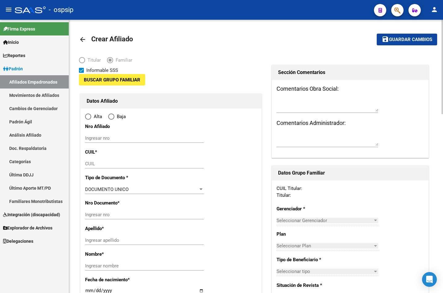
type input "30-65642395-8"
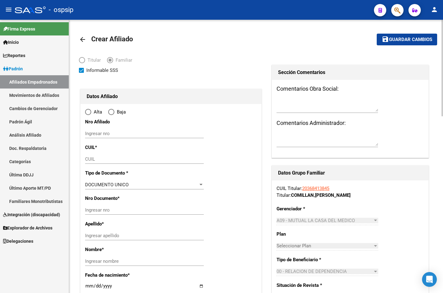
type input "berazategui"
type input "1885"
type input "CALLE 54"
type input "5070"
radio input "true"
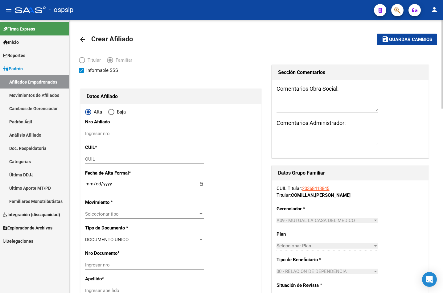
type input "30-65642395-8"
click at [88, 159] on input "CUIL" at bounding box center [144, 159] width 119 height 6
click at [97, 158] on input "CUIL" at bounding box center [144, 159] width 119 height 6
type input "23-55816515-4"
type input "55816515"
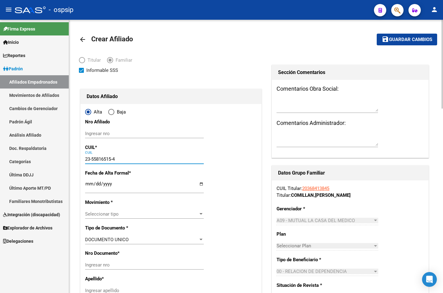
type input "COMILLAN"
type input "[PERSON_NAME]"
type input "[DATE]"
type input "BERAZATEGUI"
type input "1884"
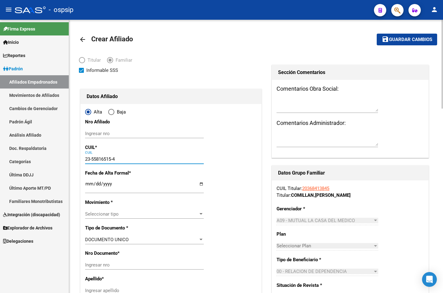
type input "54"
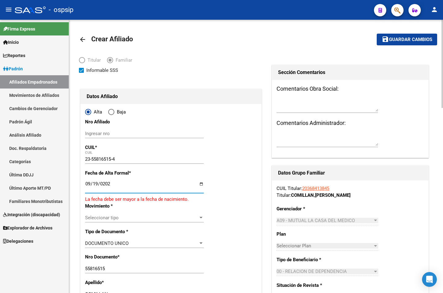
type input "[DATE]"
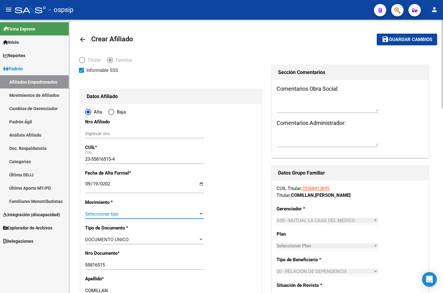
click at [100, 214] on span "Seleccionar tipo" at bounding box center [141, 214] width 113 height 6
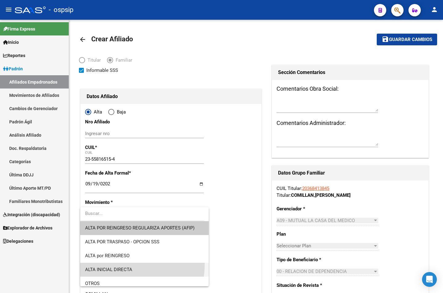
click at [105, 264] on span "ALTA INICIAL DIRECTA" at bounding box center [144, 270] width 119 height 14
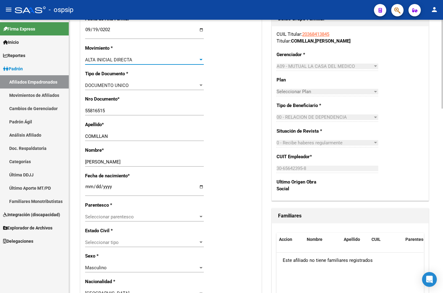
scroll to position [216, 0]
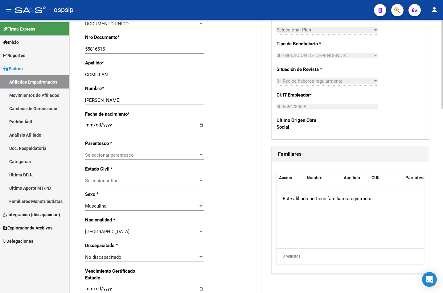
drag, startPoint x: 111, startPoint y: 152, endPoint x: 115, endPoint y: 154, distance: 4.5
click at [115, 154] on div "Seleccionar parentesco Seleccionar parentesco" at bounding box center [144, 154] width 119 height 9
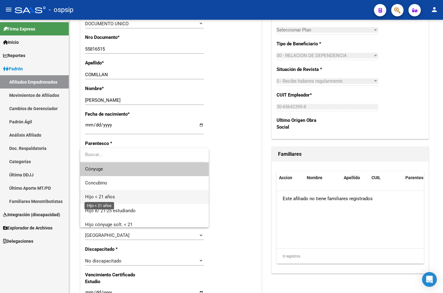
click at [103, 199] on span "Hijo < 21 años" at bounding box center [100, 197] width 30 height 6
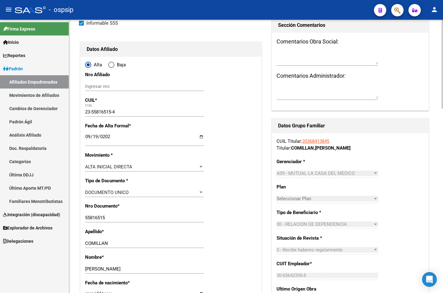
scroll to position [0, 0]
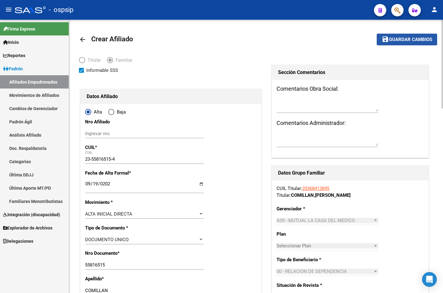
click at [407, 36] on span "save Guardar cambios" at bounding box center [407, 39] width 51 height 6
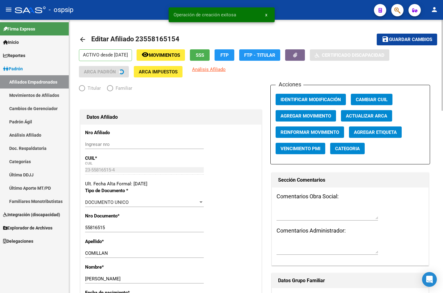
radio input "true"
type input "30-65642395-8"
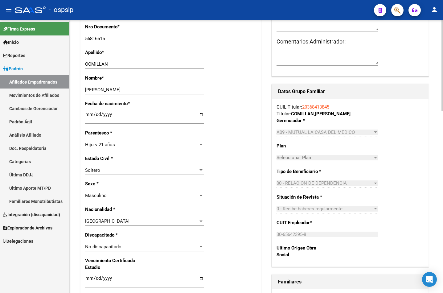
scroll to position [277, 0]
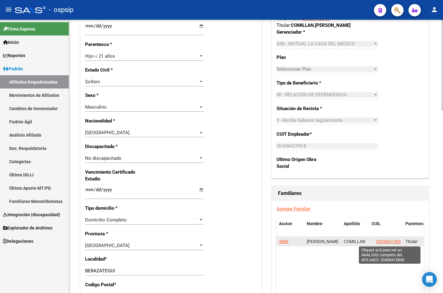
click at [386, 239] on span "20368413845" at bounding box center [389, 241] width 27 height 5
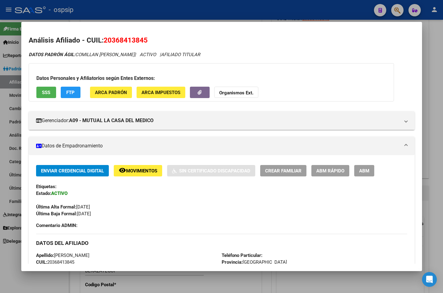
scroll to position [123, 0]
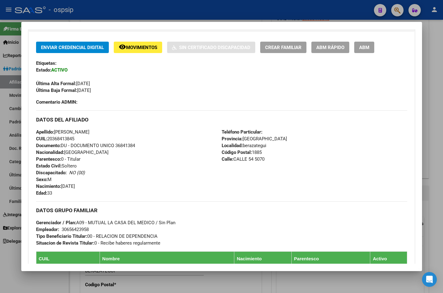
click at [160, 155] on div "Apellido: [PERSON_NAME] CUIL: 20368413845 Documento: DU - DOCUMENTO UNICO 36841…" at bounding box center [129, 163] width 186 height 68
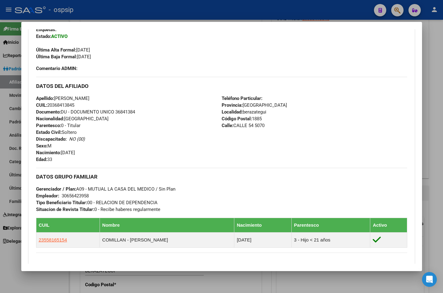
scroll to position [92, 0]
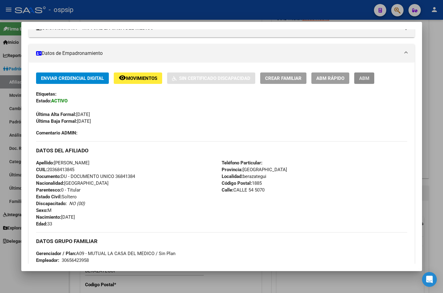
click at [361, 78] on span "ABM" at bounding box center [364, 79] width 10 height 6
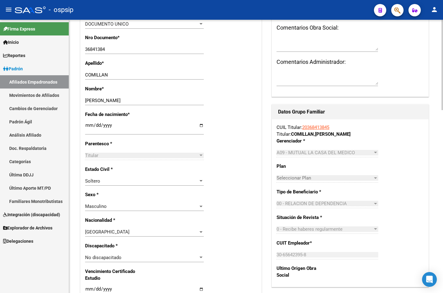
scroll to position [31, 0]
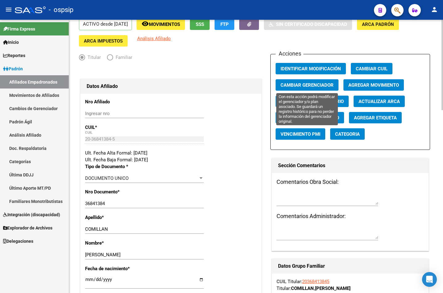
click at [297, 86] on span "Cambiar Gerenciador" at bounding box center [306, 85] width 53 height 6
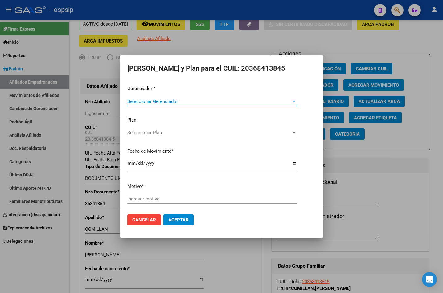
click at [152, 101] on span "Seleccionar Gerenciador" at bounding box center [209, 102] width 164 height 6
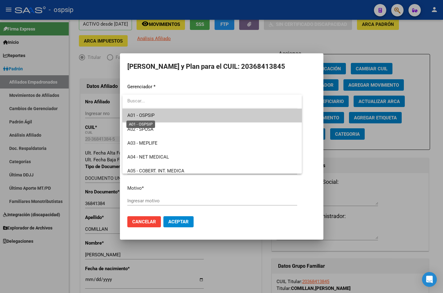
click at [151, 115] on span "A01 - OSPSIP" at bounding box center [140, 116] width 27 height 6
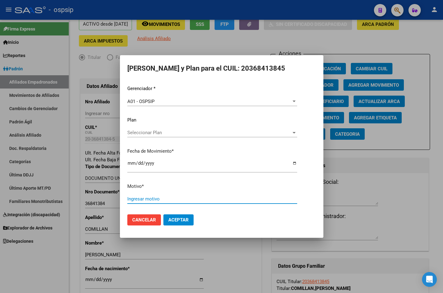
click at [145, 199] on input "Ingresar motivo" at bounding box center [212, 199] width 170 height 6
type input "CORRESPONDE POR DOMICILIO"
click at [175, 217] on span "Aceptar" at bounding box center [178, 220] width 20 height 6
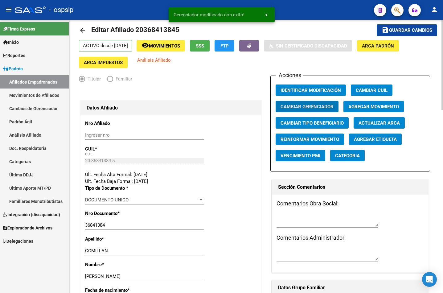
scroll to position [0, 0]
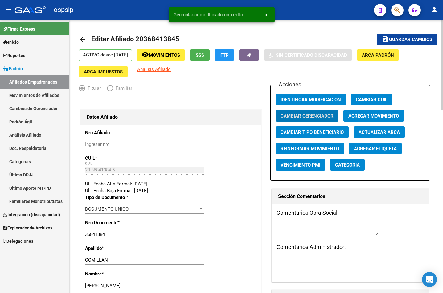
click at [391, 37] on span "Guardar cambios" at bounding box center [410, 40] width 43 height 6
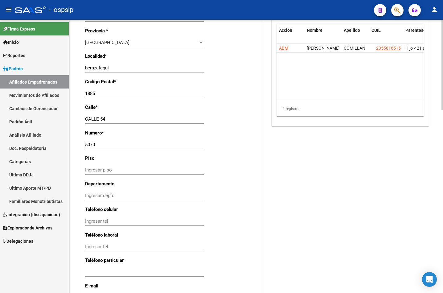
scroll to position [553, 0]
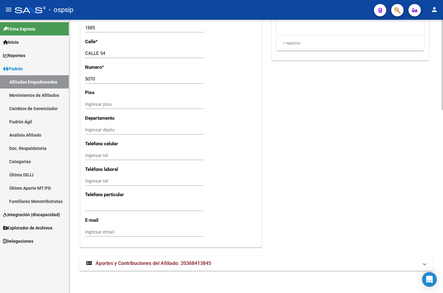
click at [136, 262] on span "Aportes y Contribuciones del Afiliado: 20368413845" at bounding box center [154, 263] width 116 height 6
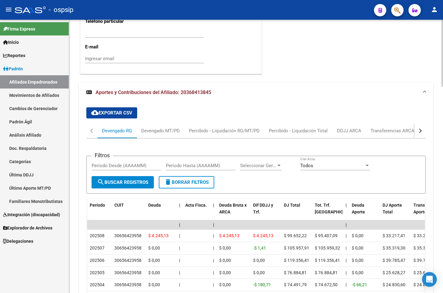
scroll to position [816, 0]
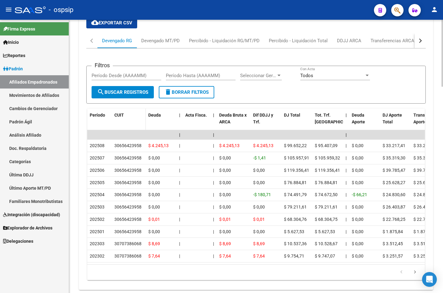
drag, startPoint x: 130, startPoint y: 115, endPoint x: 136, endPoint y: 120, distance: 7.4
click at [130, 115] on div "CUIT" at bounding box center [128, 115] width 29 height 7
click at [420, 40] on div "button" at bounding box center [419, 41] width 4 height 4
click at [388, 39] on div "ARCA Relaciones Laborales" at bounding box center [383, 40] width 58 height 7
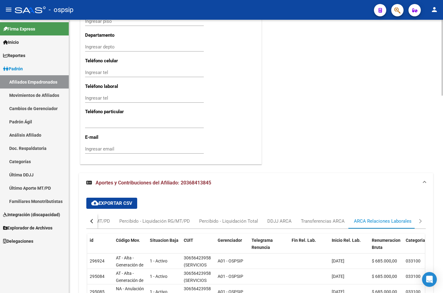
scroll to position [664, 0]
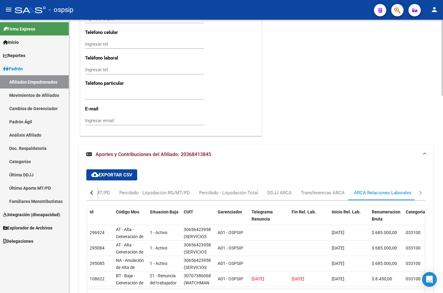
drag, startPoint x: 159, startPoint y: 112, endPoint x: 169, endPoint y: 124, distance: 15.5
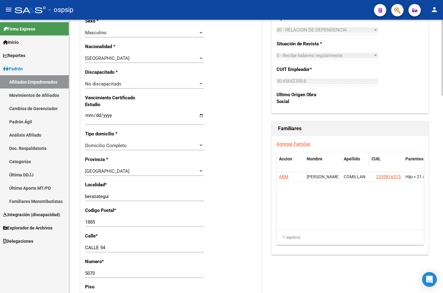
scroll to position [356, 0]
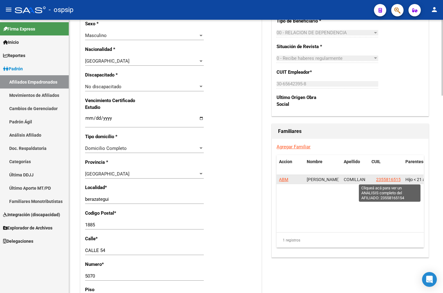
click at [384, 178] on span "23558165154" at bounding box center [389, 179] width 27 height 5
type textarea "23558165154"
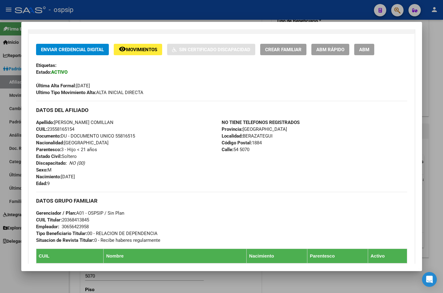
scroll to position [154, 0]
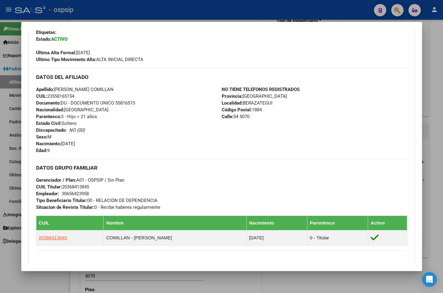
click at [149, 130] on div "Apellido: [PERSON_NAME] COMILLAN CUIL: 23558165154 Documento: DU - DOCUMENTO UN…" at bounding box center [129, 120] width 186 height 68
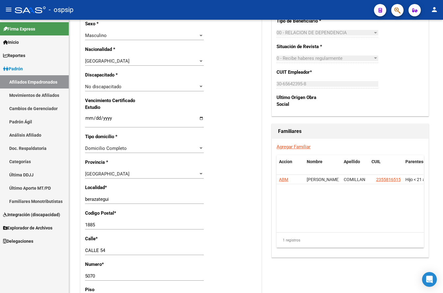
click at [397, 10] on icon "button" at bounding box center [397, 10] width 6 height 7
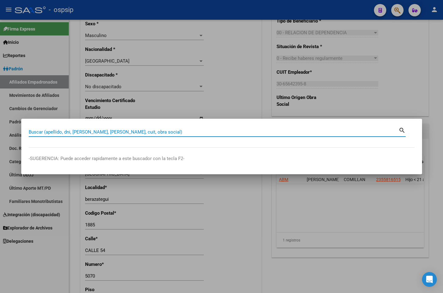
paste input "20380941687"
type input "20380941687"
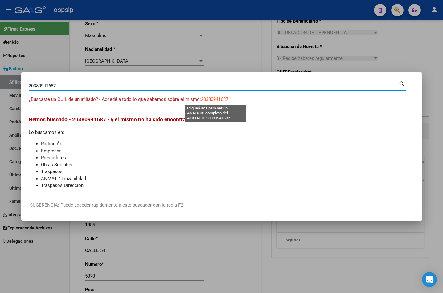
click at [214, 98] on span "20380941687" at bounding box center [214, 99] width 27 height 6
type textarea "20380941687"
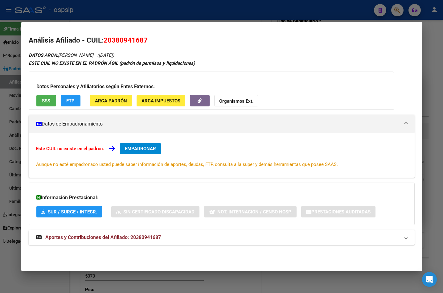
click at [148, 236] on span "Aportes y Contribuciones del Afiliado: 20380941687" at bounding box center [103, 237] width 116 height 6
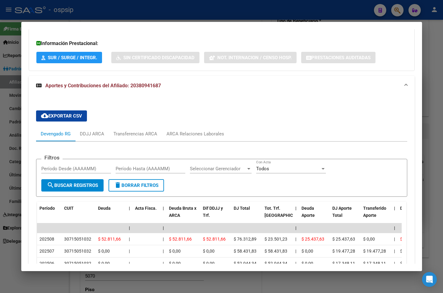
scroll to position [0, 0]
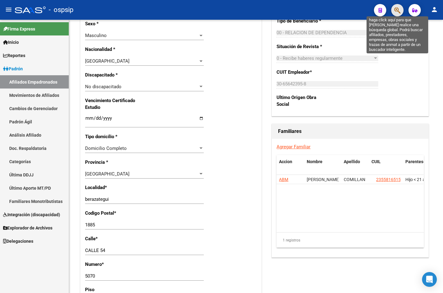
click at [400, 9] on icon "button" at bounding box center [397, 10] width 6 height 7
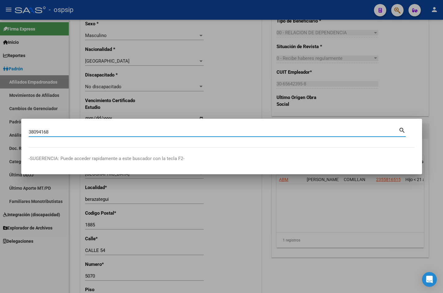
type input "38094168"
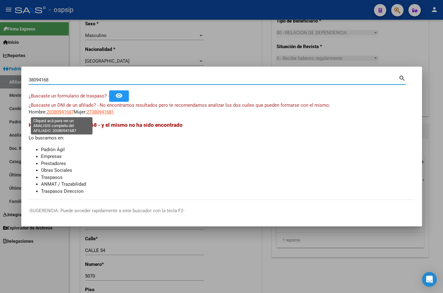
click at [52, 111] on span "20380941687" at bounding box center [60, 112] width 27 height 6
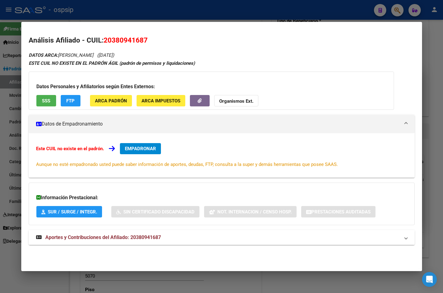
click at [137, 236] on span "Aportes y Contribuciones del Afiliado: 20380941687" at bounding box center [103, 237] width 116 height 6
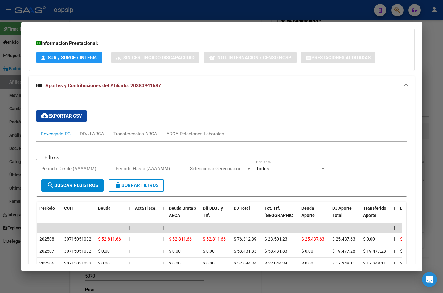
scroll to position [31, 0]
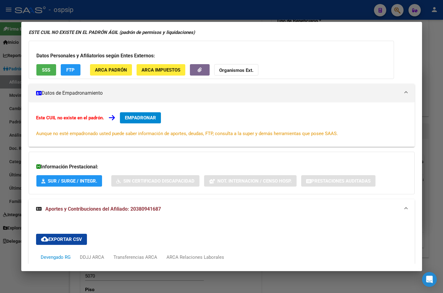
click at [245, 39] on div "DATOS ARCA: [PERSON_NAME] ([DATE]) ESTE CUIL NO EXISTE EN EL PADRÓN ÁGIL (padró…" at bounding box center [222, 226] width 386 height 412
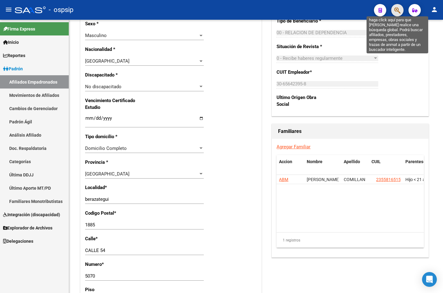
click at [400, 7] on icon "button" at bounding box center [397, 10] width 6 height 7
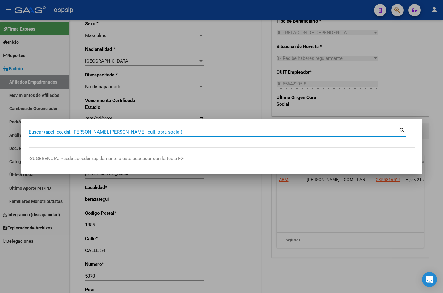
paste input "96242177"
type input "96242177"
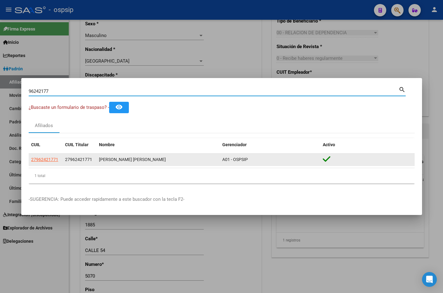
click at [44, 156] on app-link-go-to "27962421771" at bounding box center [44, 159] width 27 height 7
click at [39, 156] on app-link-go-to "27962421771" at bounding box center [44, 159] width 27 height 7
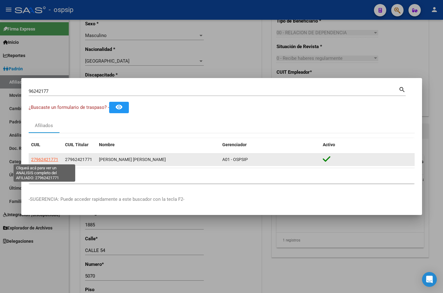
click at [37, 157] on span "27962421771" at bounding box center [44, 159] width 27 height 5
type textarea "27962421771"
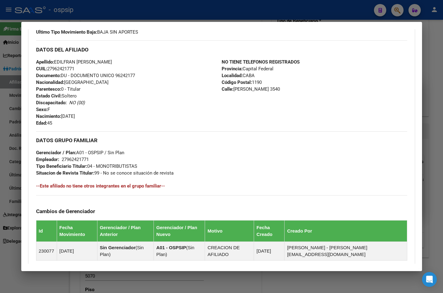
scroll to position [268, 0]
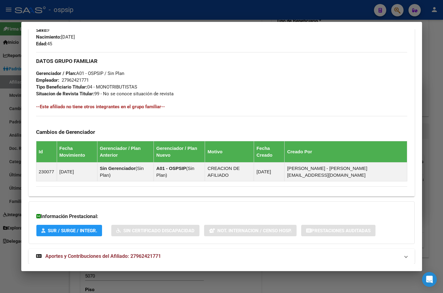
drag, startPoint x: 126, startPoint y: 245, endPoint x: 160, endPoint y: 224, distance: 40.0
click at [126, 252] on strong "Aportes y Contribuciones del Afiliado: 27962421771" at bounding box center [98, 255] width 125 height 7
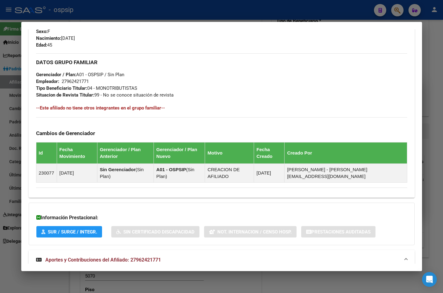
scroll to position [205, 0]
